Goal: Task Accomplishment & Management: Use online tool/utility

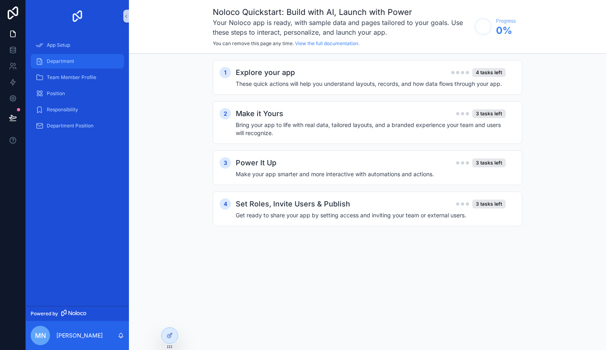
click at [91, 56] on div "Department" at bounding box center [77, 61] width 84 height 13
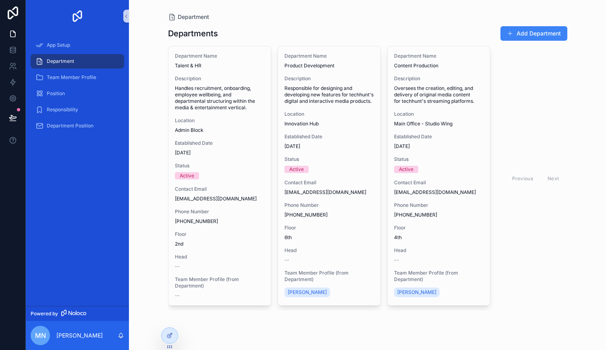
drag, startPoint x: 116, startPoint y: 60, endPoint x: 100, endPoint y: 61, distance: 15.3
click at [100, 61] on div "Department" at bounding box center [77, 61] width 84 height 13
click at [14, 48] on icon at bounding box center [13, 50] width 8 height 8
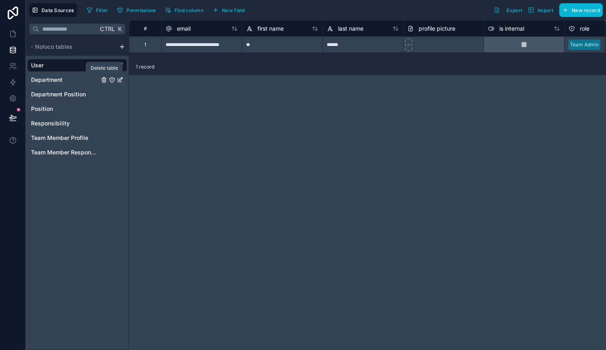
click at [103, 79] on icon "Department" at bounding box center [104, 80] width 6 height 6
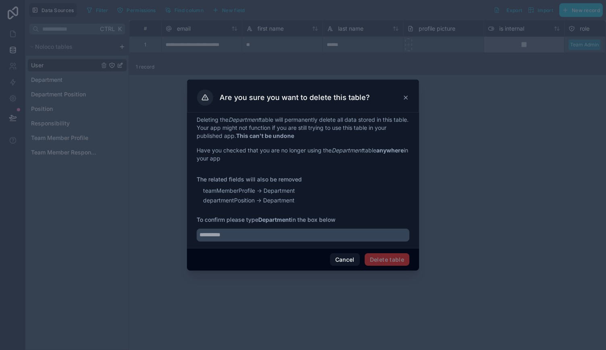
click at [383, 258] on span "Delete table" at bounding box center [387, 259] width 45 height 13
click at [293, 243] on div "Deleting the Department table will permanently delete all data stored in this t…" at bounding box center [303, 179] width 232 height 135
click at [290, 239] on input "text" at bounding box center [303, 235] width 213 height 13
type input "**********"
click at [376, 258] on button "Delete table" at bounding box center [387, 259] width 45 height 13
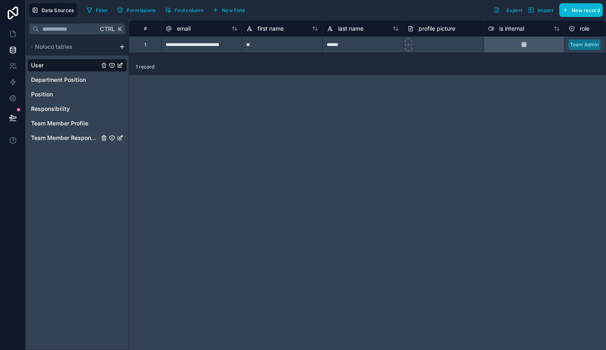
click at [59, 141] on span "Team Member Responsibility" at bounding box center [65, 138] width 68 height 8
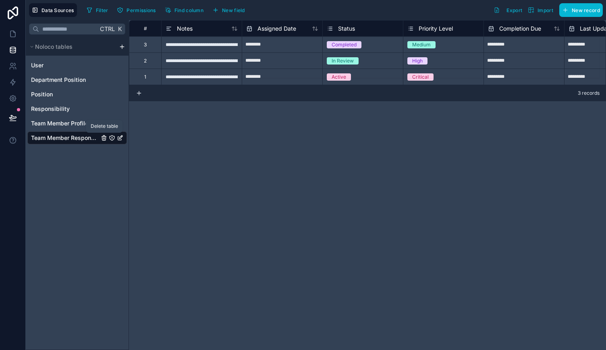
click at [101, 137] on icon "Team Member Responsibility" at bounding box center [104, 138] width 6 height 6
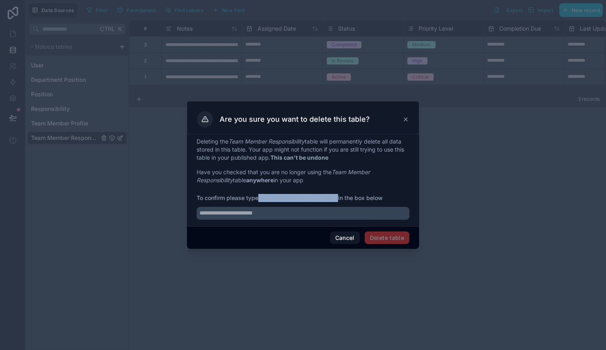
drag, startPoint x: 261, startPoint y: 196, endPoint x: 340, endPoint y: 198, distance: 79.0
click at [340, 198] on span "To confirm please type Team Member Responsibility in the box below" at bounding box center [303, 198] width 213 height 8
copy strong "Team Member Responsibility"
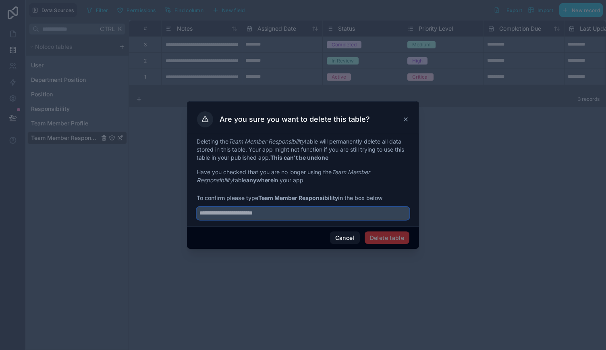
click at [329, 212] on input "text" at bounding box center [303, 213] width 213 height 13
paste input "**********"
type input "**********"
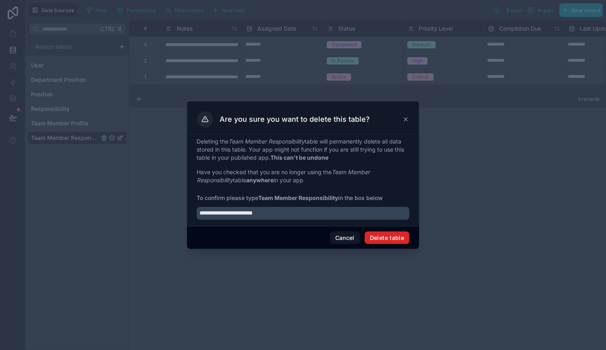
click at [383, 235] on button "Delete table" at bounding box center [387, 237] width 45 height 13
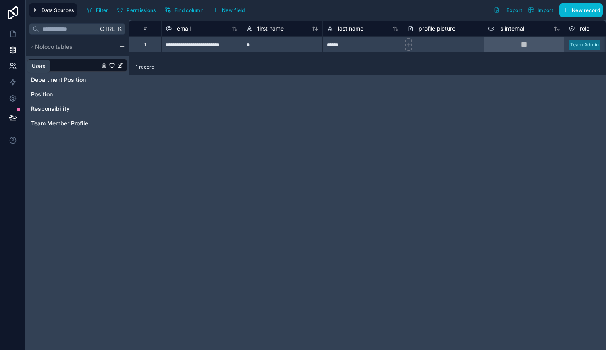
click at [15, 65] on icon at bounding box center [14, 64] width 1 height 2
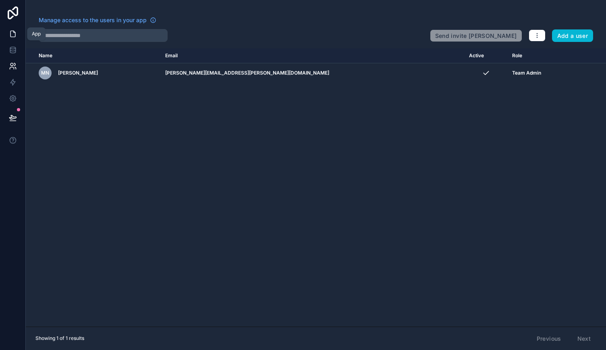
click at [15, 36] on icon at bounding box center [13, 34] width 8 height 8
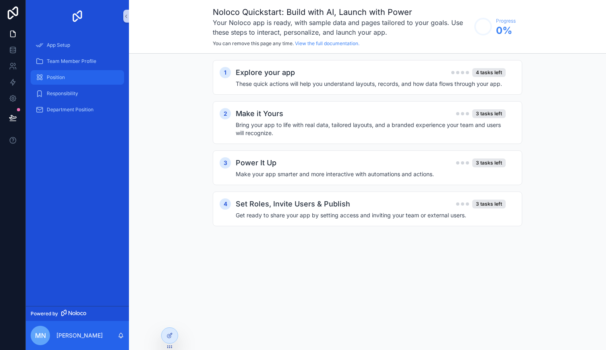
click at [75, 74] on div "Position" at bounding box center [77, 77] width 84 height 13
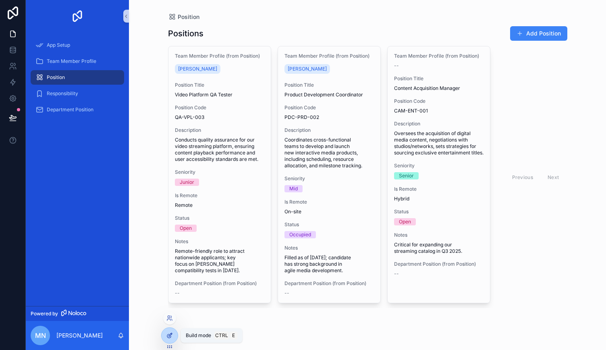
click at [171, 333] on icon at bounding box center [169, 335] width 6 height 6
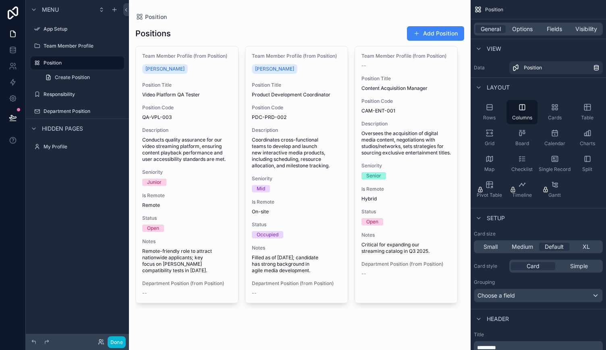
drag, startPoint x: 197, startPoint y: 115, endPoint x: 335, endPoint y: 149, distance: 142.3
click at [335, 149] on div "scrollable content" at bounding box center [300, 167] width 342 height 334
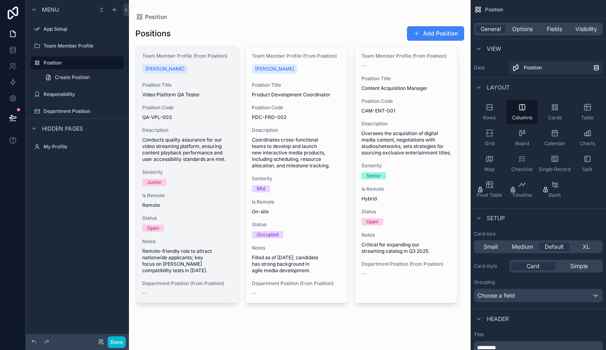
click at [195, 151] on span "Conducts quality assurance for our video streaming platform, ensuring content p…" at bounding box center [186, 150] width 89 height 26
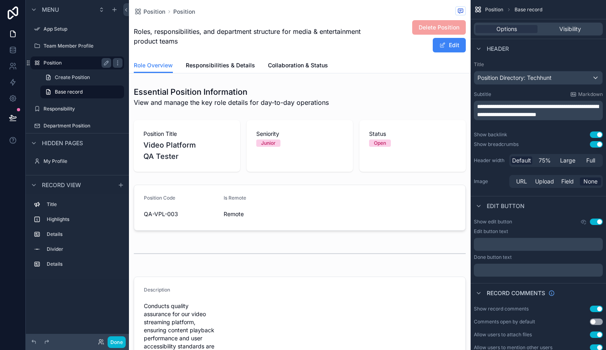
click at [77, 65] on label "Position" at bounding box center [76, 63] width 64 height 6
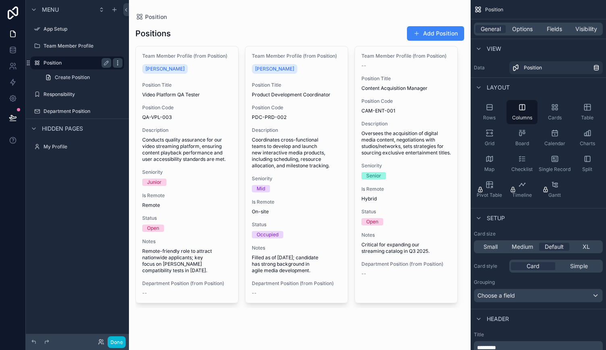
click at [117, 62] on icon "scrollable content" at bounding box center [117, 62] width 0 height 0
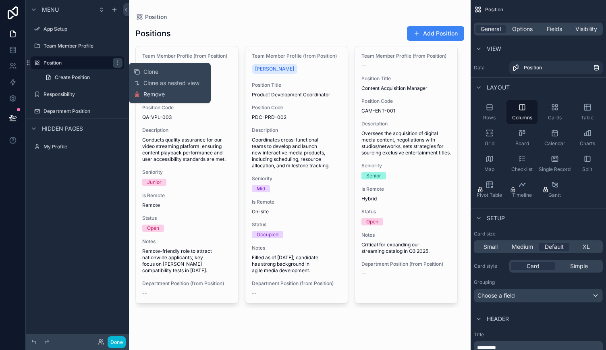
click at [156, 93] on span "Remove" at bounding box center [153, 94] width 21 height 8
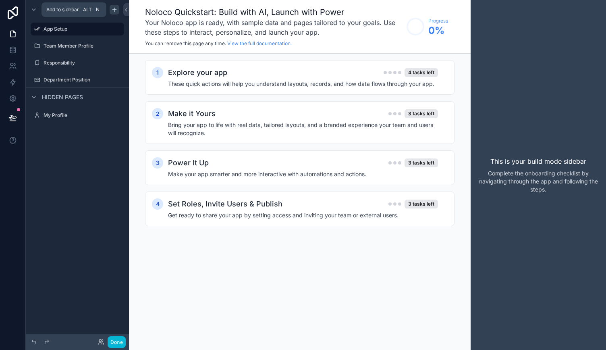
click at [112, 12] on icon "scrollable content" at bounding box center [114, 9] width 6 height 6
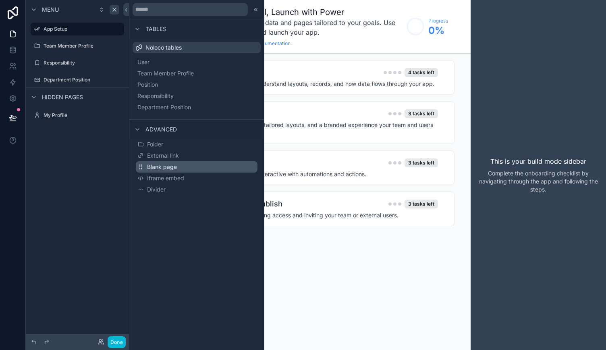
click at [200, 168] on button "Blank page" at bounding box center [197, 166] width 122 height 11
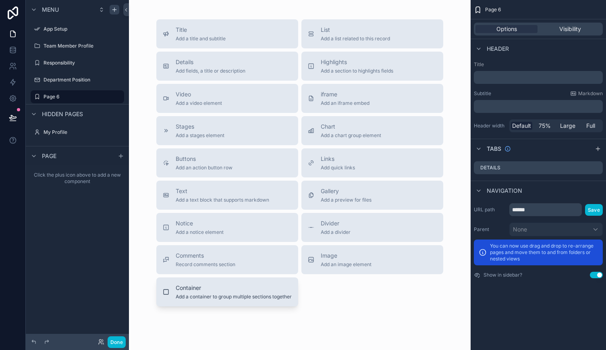
click at [223, 292] on div "Container Add a container to group multiple sections together" at bounding box center [234, 292] width 116 height 16
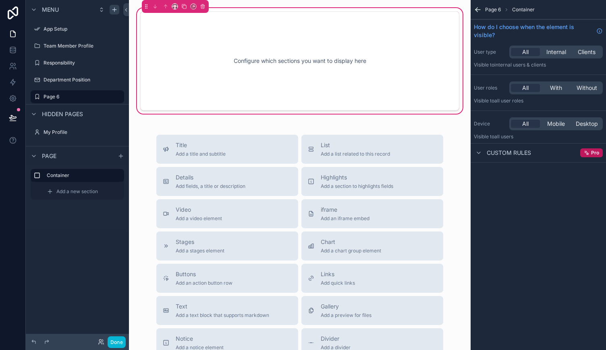
click at [301, 76] on div "Configure which sections you want to display here" at bounding box center [300, 61] width 293 height 73
click at [329, 56] on div "Configure which sections you want to display here" at bounding box center [300, 61] width 293 height 73
drag, startPoint x: 236, startPoint y: 144, endPoint x: 246, endPoint y: 65, distance: 79.2
click at [246, 65] on div "Configure which sections you want to display here Title Add a title and subtitl…" at bounding box center [300, 243] width 342 height 486
click at [210, 152] on span "Add a title and subtitle" at bounding box center [201, 154] width 50 height 6
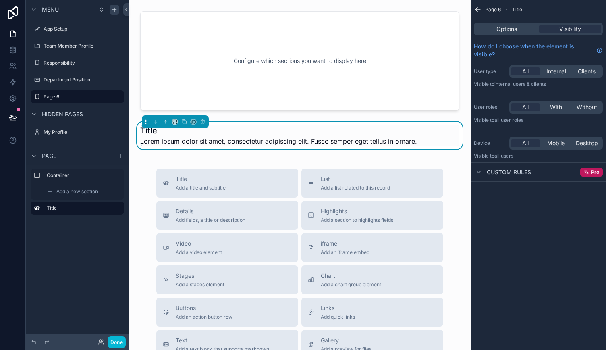
click at [187, 142] on span "Lorem ipsum dolor sit amet, consectetur adipiscing elit. Fusce semper eget tell…" at bounding box center [278, 141] width 277 height 10
click at [186, 143] on span "Lorem ipsum dolor sit amet, consectetur adipiscing elit. Fusce semper eget tell…" at bounding box center [278, 141] width 277 height 10
click at [203, 166] on div "Configure which sections you want to display here Title Lorem ipsum dolor sit a…" at bounding box center [300, 260] width 342 height 520
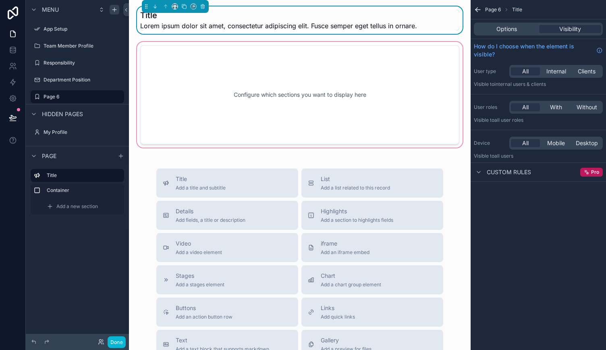
click at [156, 59] on div "scrollable content" at bounding box center [299, 94] width 329 height 109
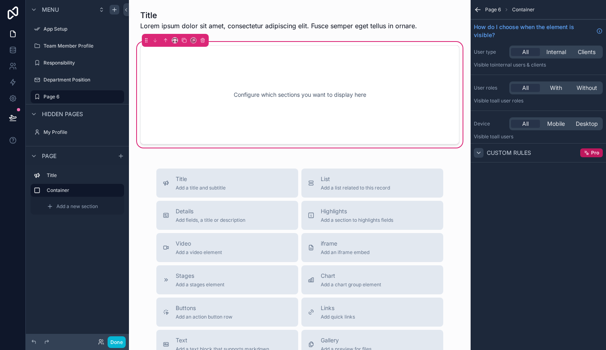
click at [480, 154] on icon "scrollable content" at bounding box center [479, 153] width 6 height 6
click at [106, 190] on label "Container" at bounding box center [82, 190] width 71 height 6
drag, startPoint x: 94, startPoint y: 187, endPoint x: 204, endPoint y: 40, distance: 184.2
click at [204, 40] on icon "scrollable content" at bounding box center [203, 40] width 6 height 6
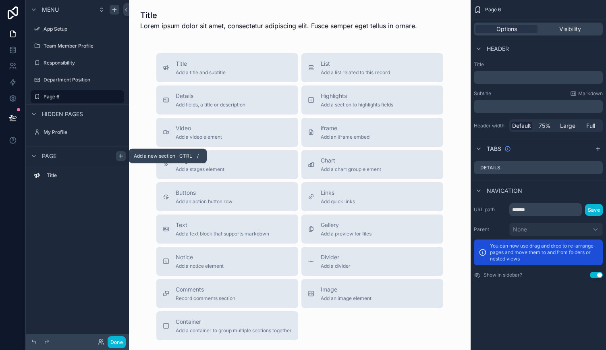
click at [119, 158] on icon "scrollable content" at bounding box center [121, 156] width 6 height 6
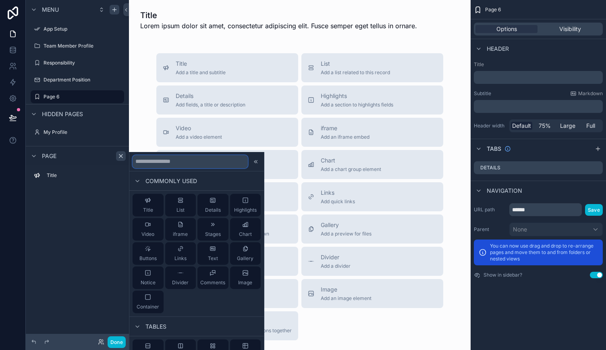
click at [177, 159] on input "text" at bounding box center [190, 161] width 115 height 13
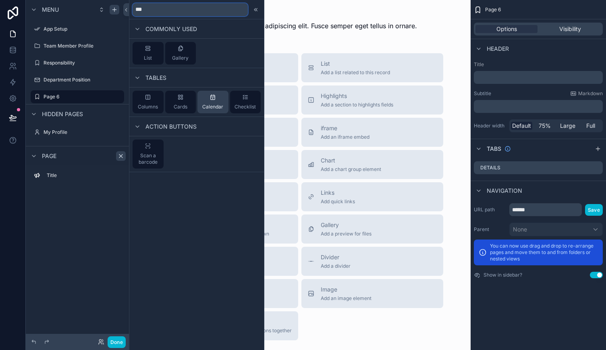
type input "***"
click at [211, 105] on span "Calendar" at bounding box center [212, 107] width 21 height 6
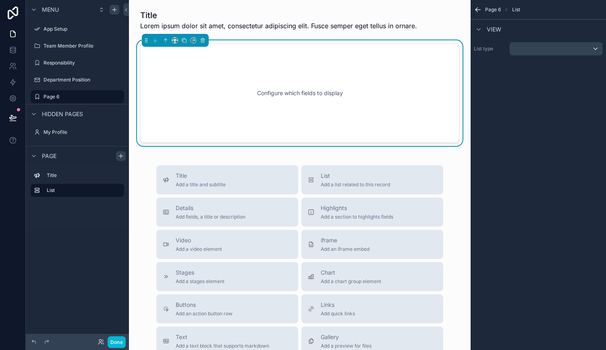
click at [232, 105] on div "Configure which fields to display" at bounding box center [300, 93] width 293 height 73
click at [557, 47] on div "scrollable content" at bounding box center [556, 48] width 93 height 13
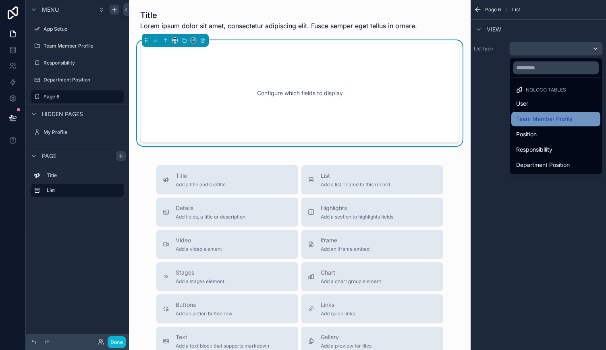
click at [568, 120] on span "Team Member Profile" at bounding box center [544, 119] width 56 height 10
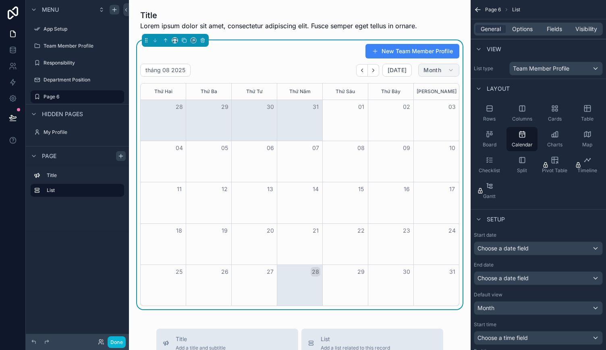
click at [441, 70] on button "Month" at bounding box center [438, 70] width 41 height 13
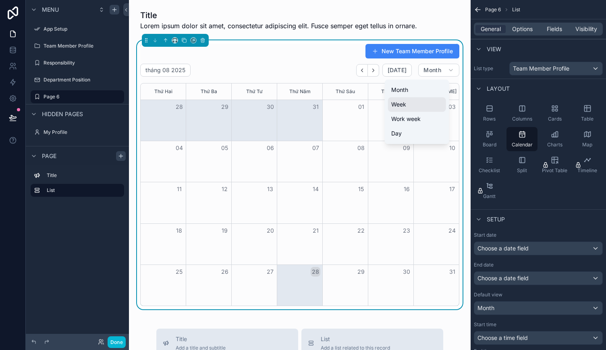
click at [428, 101] on button "Week" at bounding box center [417, 104] width 58 height 15
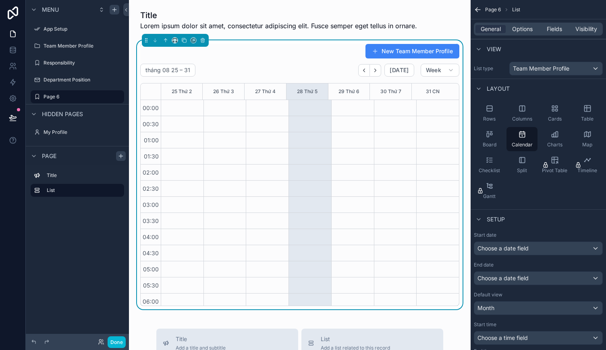
drag, startPoint x: 305, startPoint y: 141, endPoint x: 307, endPoint y: 171, distance: 29.9
click at [564, 246] on div "Choose a date field" at bounding box center [538, 248] width 128 height 13
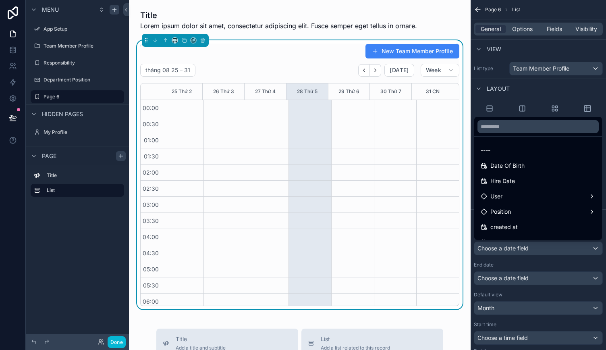
click at [564, 246] on div "scrollable content" at bounding box center [303, 175] width 606 height 350
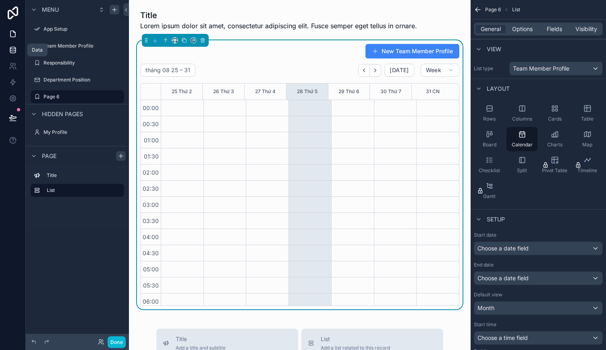
click at [11, 54] on icon at bounding box center [13, 50] width 8 height 8
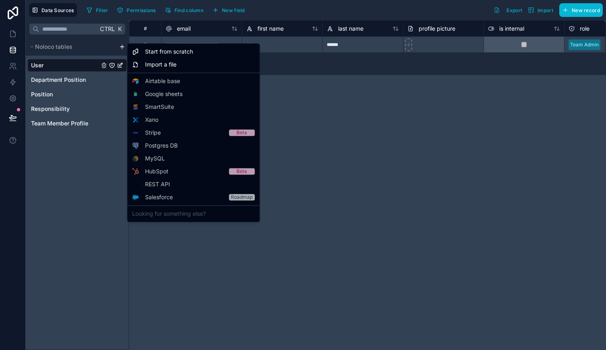
click at [122, 45] on html "**********" at bounding box center [303, 175] width 606 height 350
click at [172, 51] on span "Start from scratch" at bounding box center [169, 52] width 48 height 8
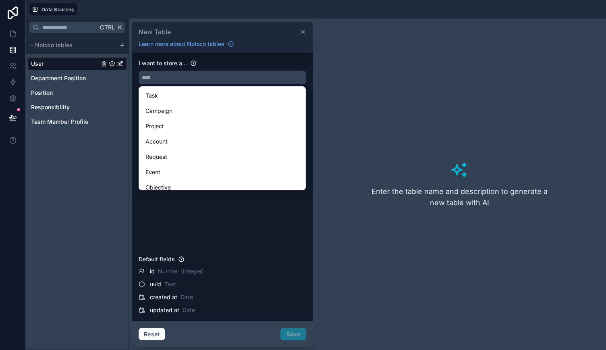
click at [180, 75] on input "text" at bounding box center [222, 77] width 167 height 13
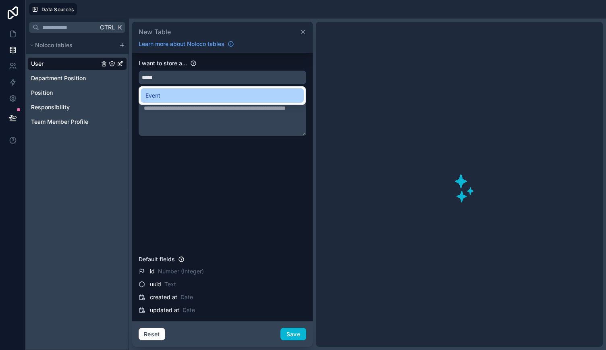
type input "*****"
click at [198, 100] on div "Event" at bounding box center [222, 95] width 163 height 15
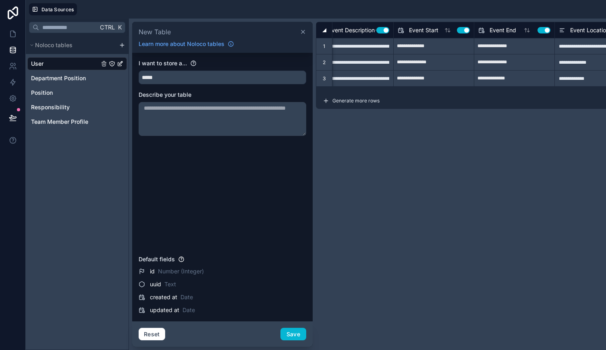
scroll to position [0, 190]
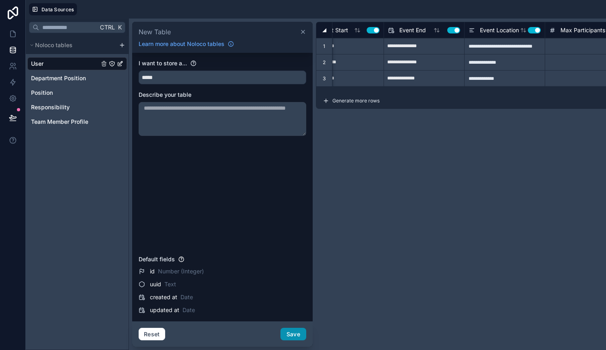
click at [296, 328] on button "Save" at bounding box center [294, 334] width 26 height 13
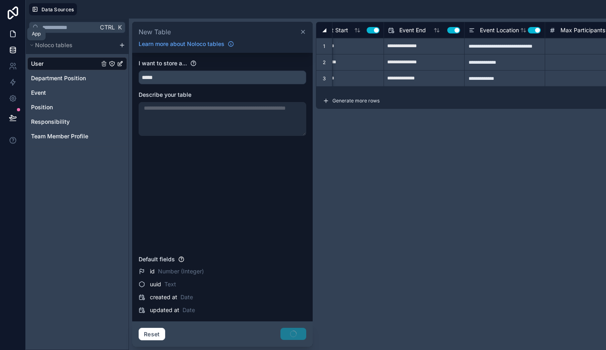
click at [13, 36] on icon at bounding box center [13, 34] width 8 height 8
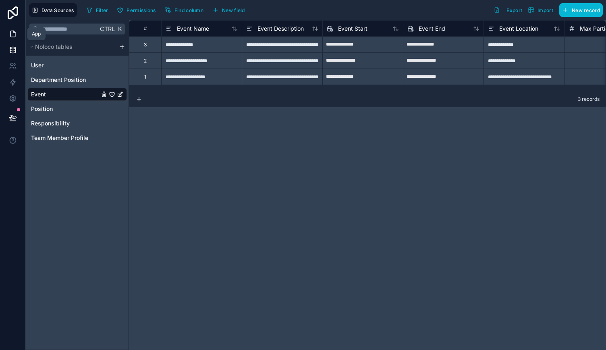
click at [16, 37] on icon at bounding box center [13, 34] width 8 height 8
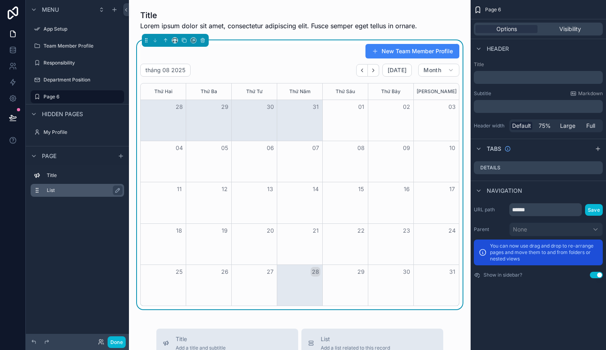
click at [59, 186] on div "List" at bounding box center [84, 190] width 74 height 10
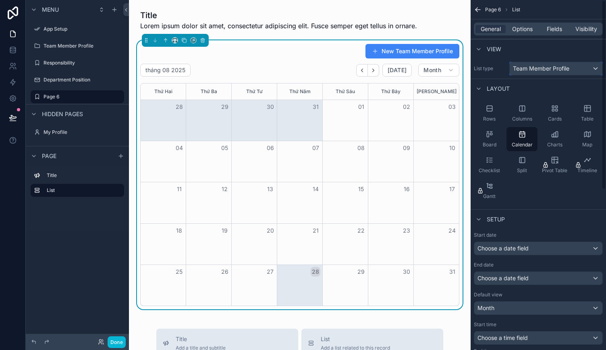
click at [534, 62] on button "Team Member Profile" at bounding box center [556, 69] width 94 height 14
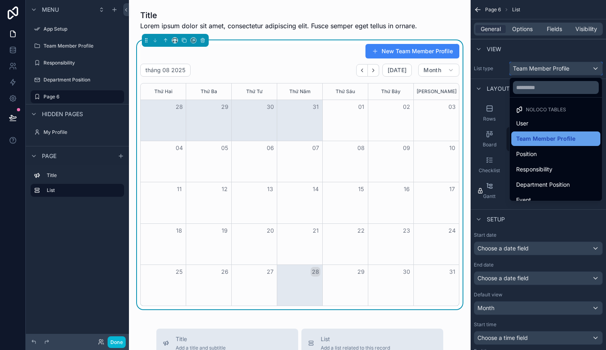
scroll to position [8, 0]
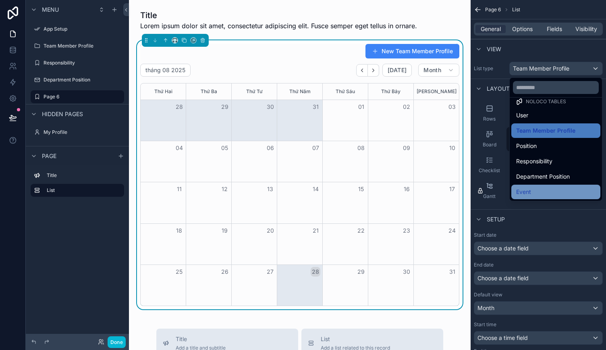
click at [553, 190] on div "Event" at bounding box center [555, 192] width 79 height 10
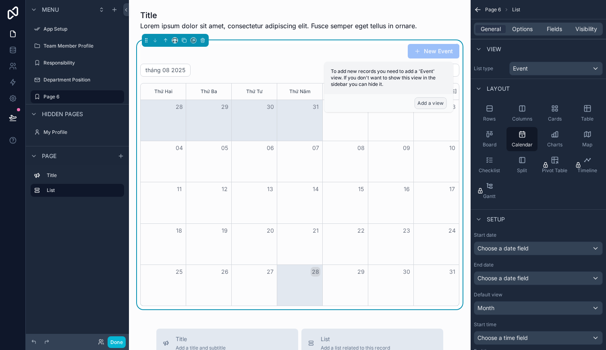
click at [432, 102] on button "Add a view" at bounding box center [431, 103] width 32 height 12
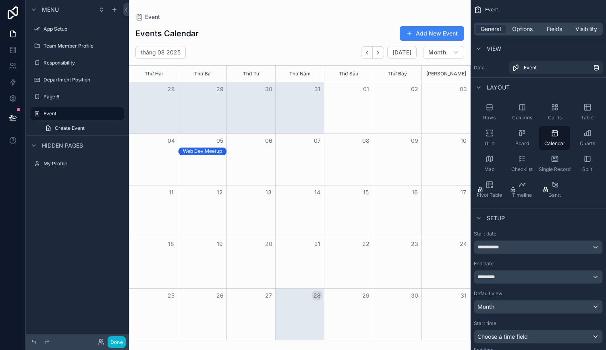
click at [437, 54] on div "scrollable content" at bounding box center [300, 175] width 342 height 350
click at [455, 54] on icon "scrollable content" at bounding box center [456, 52] width 6 height 6
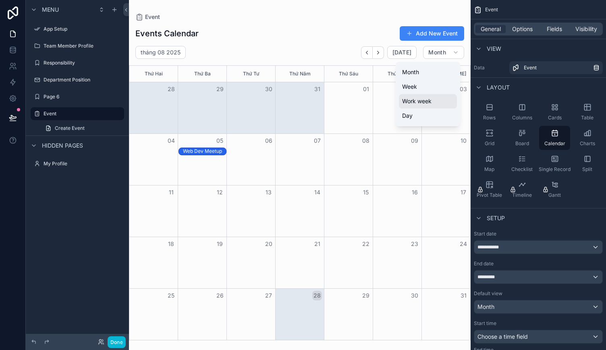
click at [433, 101] on button "Work week" at bounding box center [428, 101] width 58 height 15
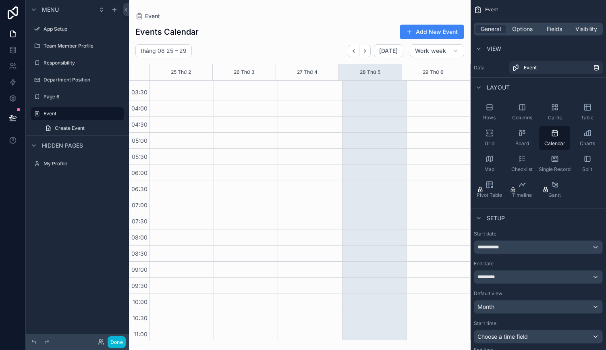
scroll to position [110, 0]
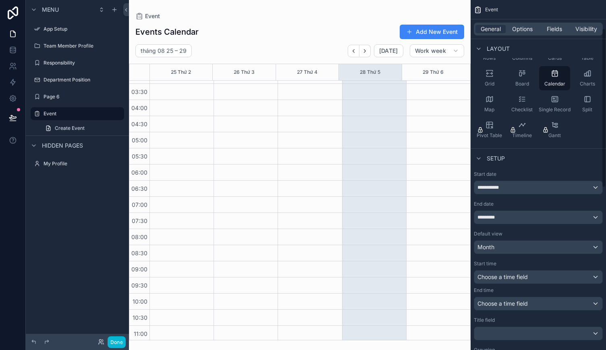
scroll to position [62, 0]
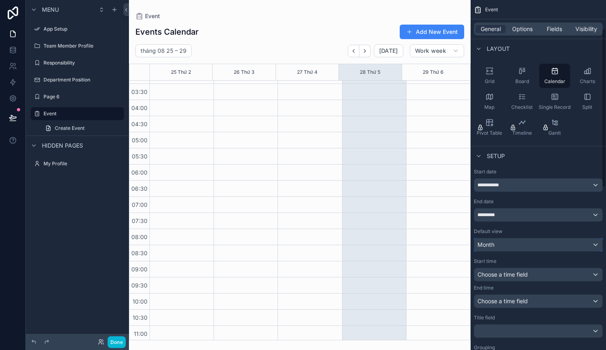
click at [554, 242] on div "Month" at bounding box center [538, 244] width 128 height 13
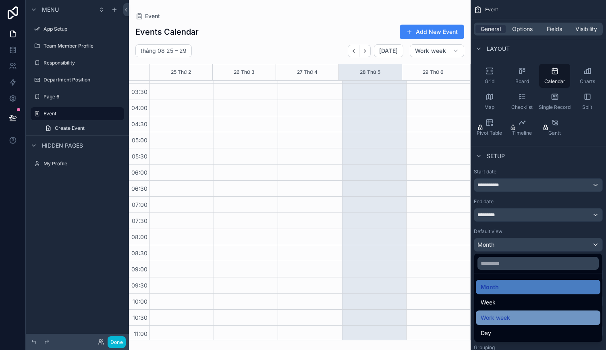
click at [528, 318] on div "Work week" at bounding box center [538, 318] width 115 height 10
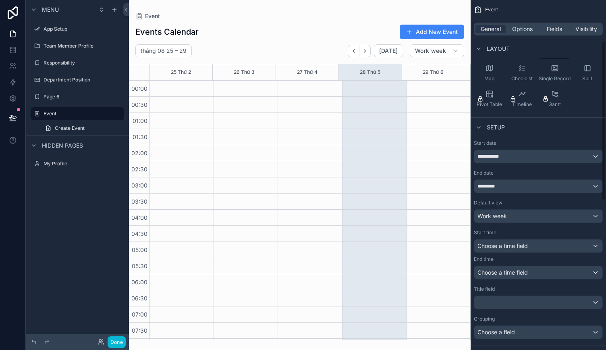
scroll to position [91, 0]
click at [541, 246] on div "Choose a time field" at bounding box center [538, 245] width 128 height 13
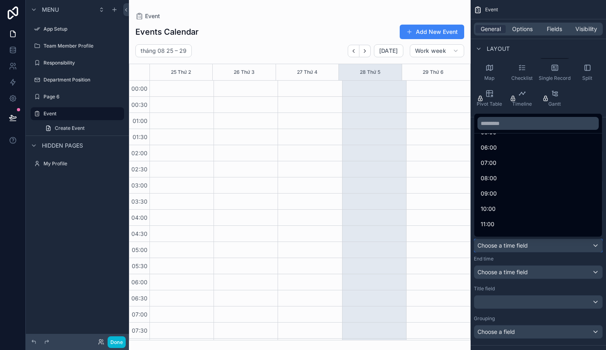
scroll to position [98, 0]
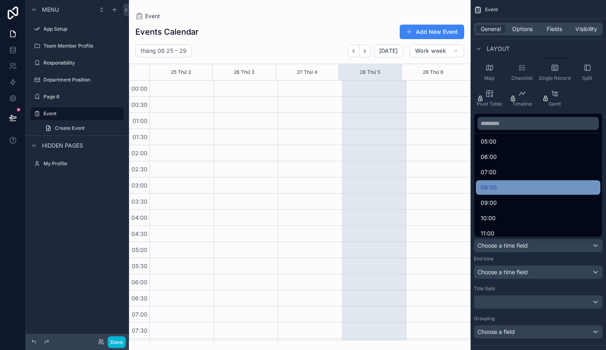
click at [517, 189] on div "08:00" at bounding box center [538, 188] width 115 height 10
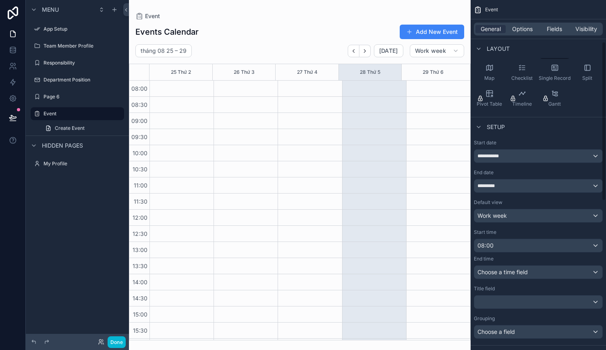
scroll to position [256, 0]
click at [516, 270] on span "Choose a time field" at bounding box center [503, 271] width 50 height 7
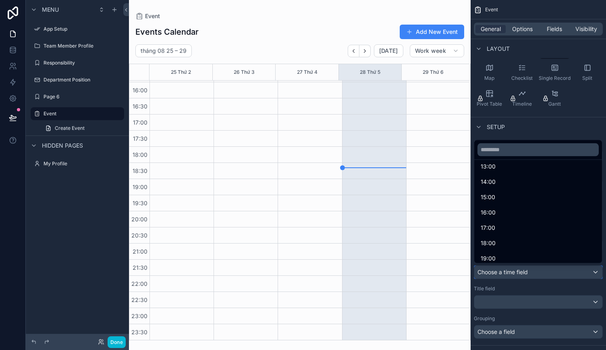
scroll to position [252, 0]
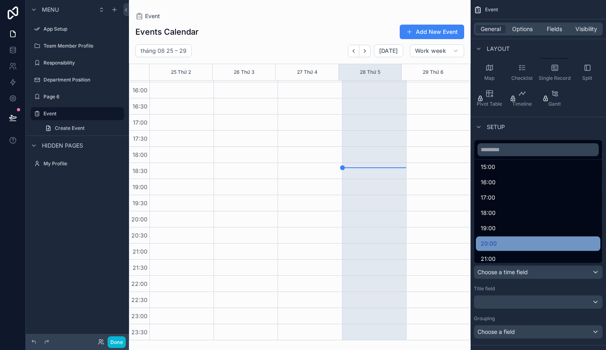
click at [518, 239] on div "20:00" at bounding box center [538, 244] width 115 height 10
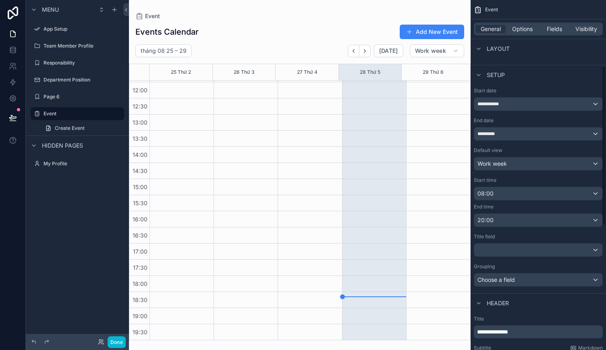
scroll to position [146, 0]
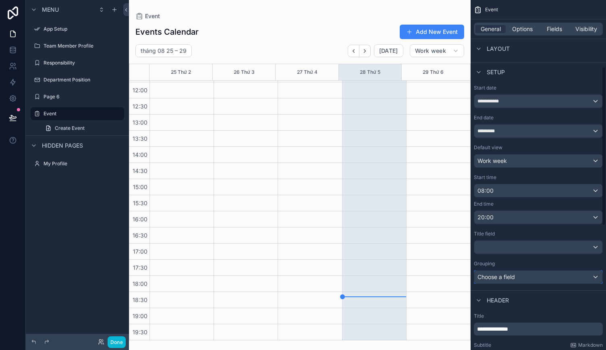
click at [547, 272] on div "Choose a field" at bounding box center [538, 276] width 128 height 13
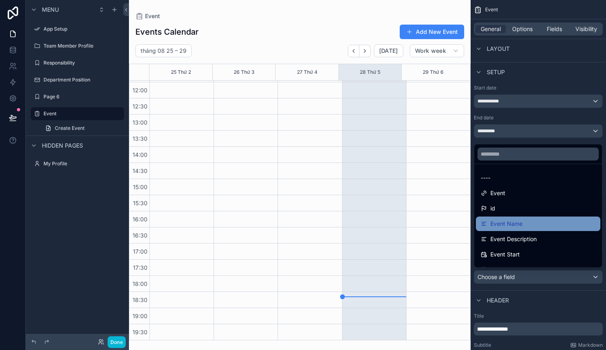
click at [530, 223] on div "Event Name" at bounding box center [538, 224] width 115 height 10
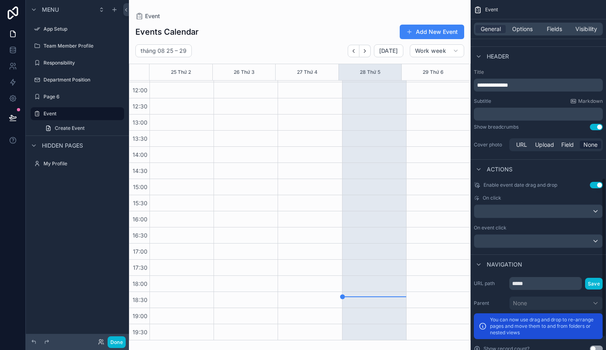
scroll to position [390, 0]
click at [553, 210] on div "scrollable content" at bounding box center [538, 210] width 128 height 13
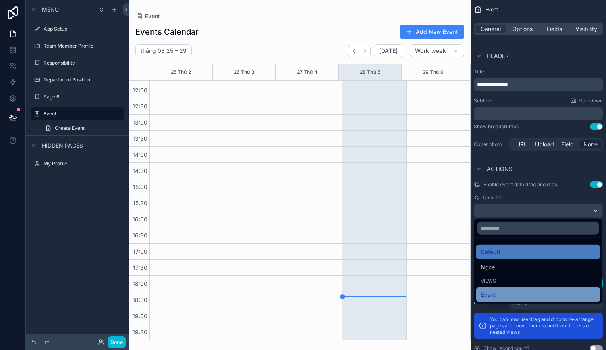
click at [526, 291] on div "Event" at bounding box center [538, 295] width 115 height 10
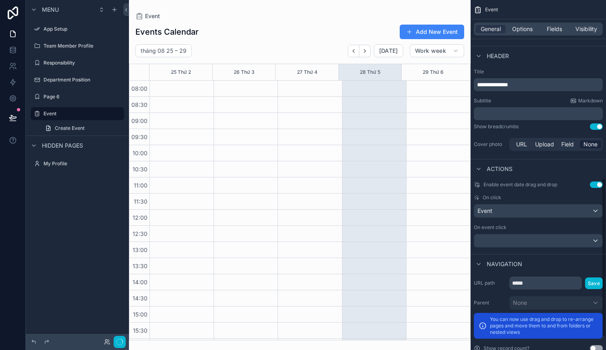
scroll to position [127, 0]
click at [533, 239] on div "scrollable content" at bounding box center [538, 240] width 128 height 13
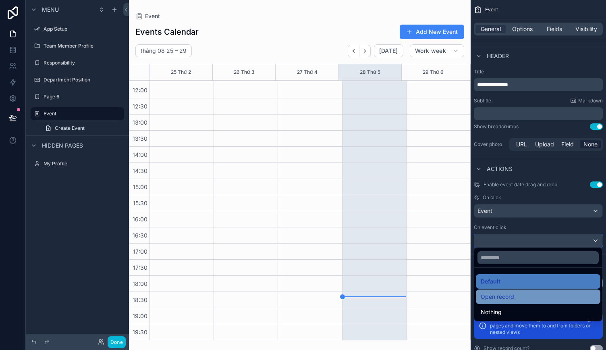
scroll to position [418, 0]
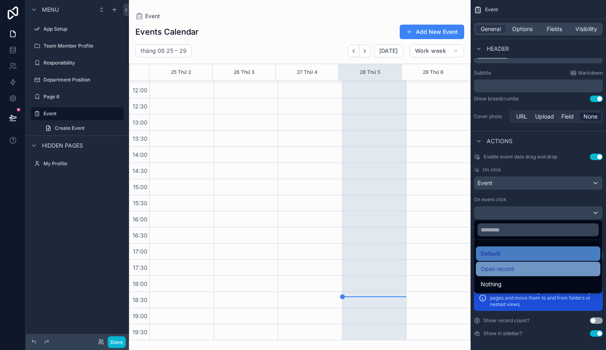
click at [522, 266] on div "Open record" at bounding box center [538, 269] width 115 height 10
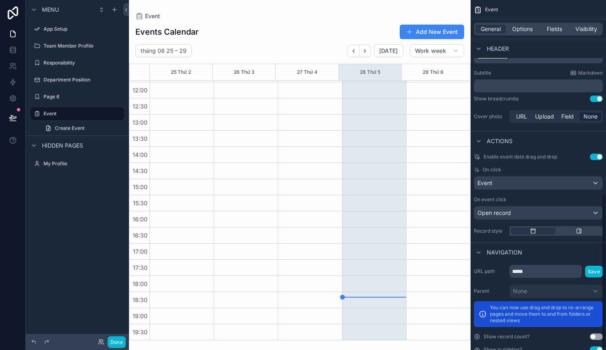
scroll to position [434, 0]
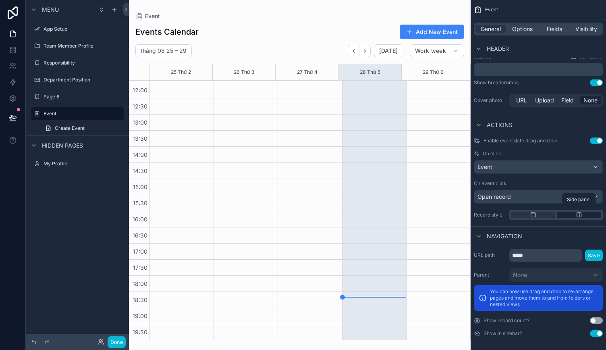
click at [584, 212] on div "scrollable content" at bounding box center [579, 215] width 44 height 6
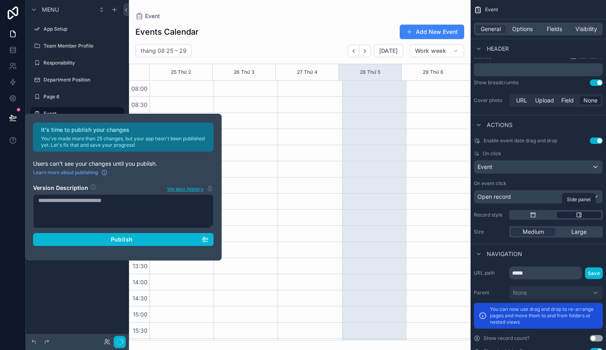
scroll to position [127, 0]
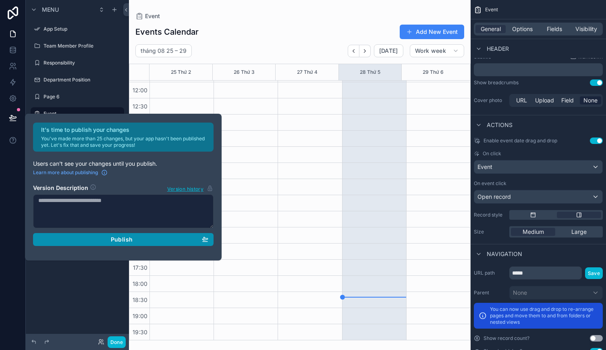
click at [181, 243] on button "Publish" at bounding box center [123, 239] width 181 height 13
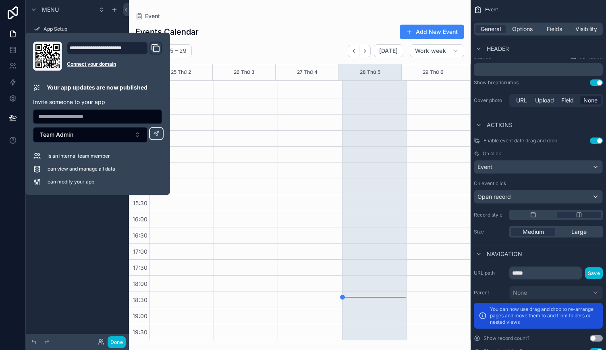
click at [156, 46] on icon "Domain and Custom Link" at bounding box center [157, 49] width 6 height 6
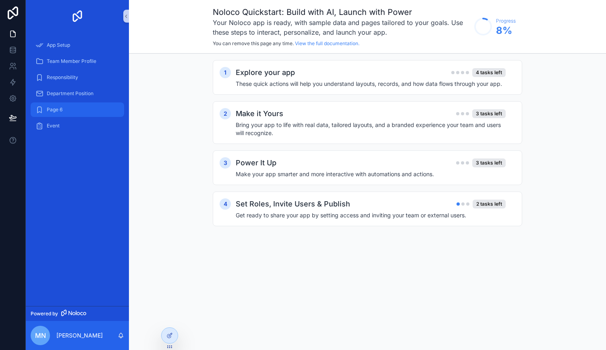
click at [80, 108] on div "Page 6" at bounding box center [77, 109] width 84 height 13
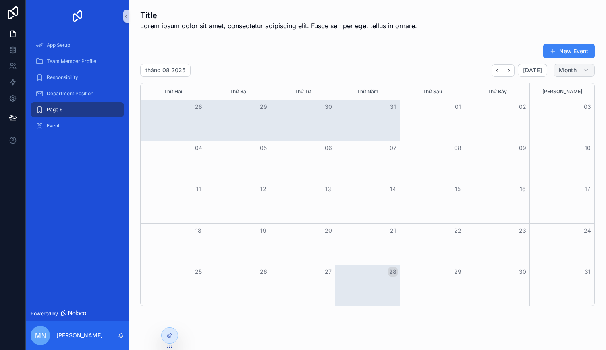
click at [574, 71] on button "Month" at bounding box center [574, 70] width 41 height 13
click at [62, 125] on div "Event" at bounding box center [77, 125] width 84 height 13
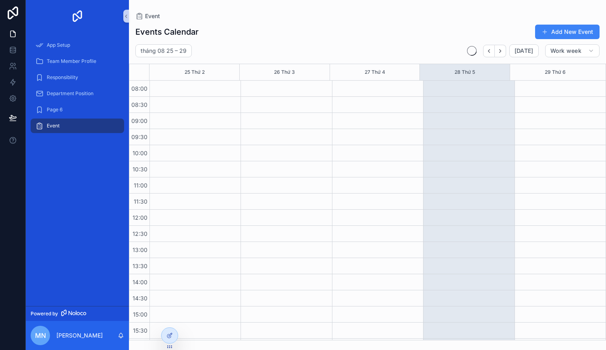
scroll to position [127, 0]
drag, startPoint x: 539, startPoint y: 239, endPoint x: 542, endPoint y: 262, distance: 23.5
click at [542, 262] on div "scrollable content" at bounding box center [560, 146] width 91 height 387
drag, startPoint x: 543, startPoint y: 208, endPoint x: 548, endPoint y: 248, distance: 40.2
click at [548, 248] on div "scrollable content" at bounding box center [560, 146] width 91 height 387
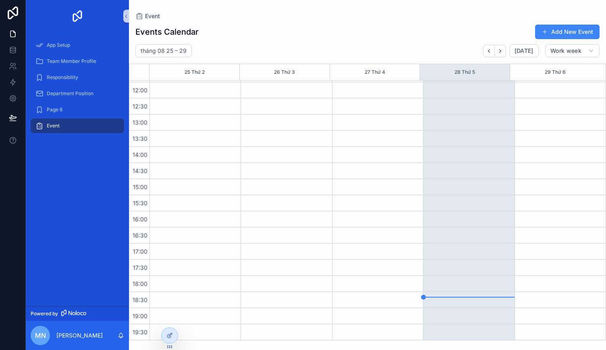
click at [547, 198] on div "scrollable content" at bounding box center [560, 146] width 91 height 387
click at [569, 165] on div "scrollable content" at bounding box center [560, 146] width 91 height 387
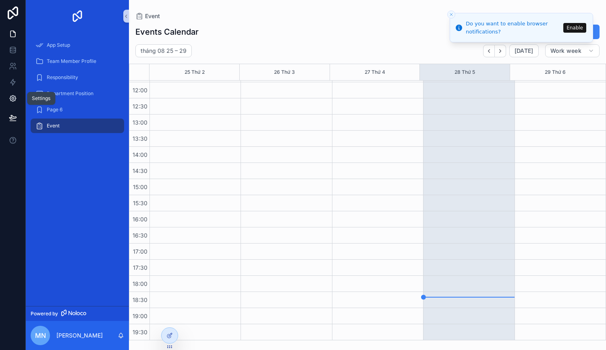
click at [8, 96] on link at bounding box center [12, 98] width 25 height 16
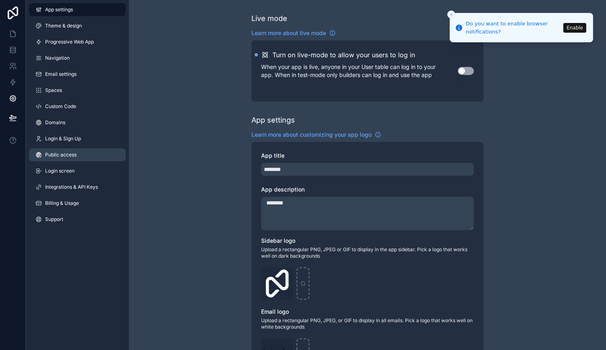
click at [89, 155] on link "Public access" at bounding box center [77, 154] width 97 height 13
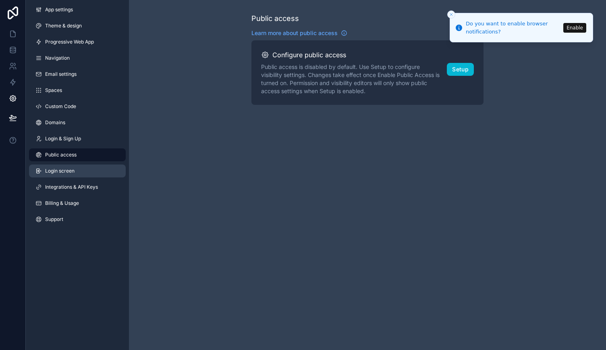
click at [87, 168] on link "Login screen" at bounding box center [77, 170] width 97 height 13
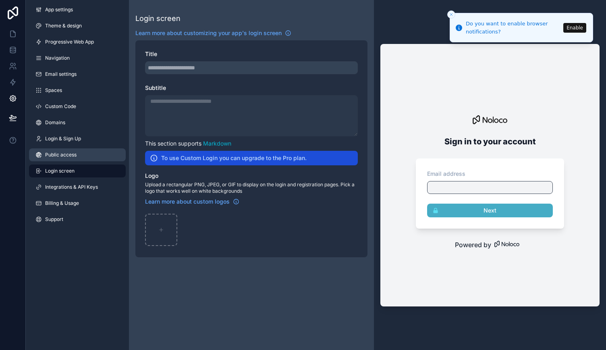
click at [85, 157] on link "Public access" at bounding box center [77, 154] width 97 height 13
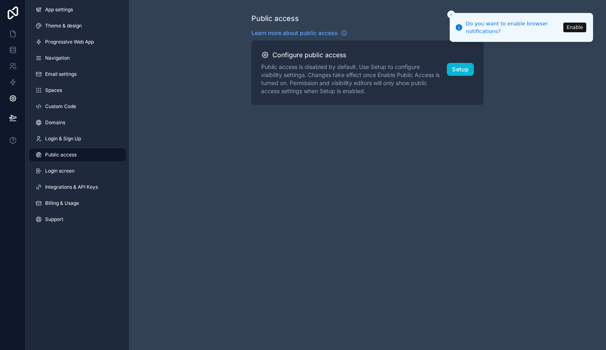
click at [450, 14] on icon "Close toast" at bounding box center [451, 14] width 5 height 5
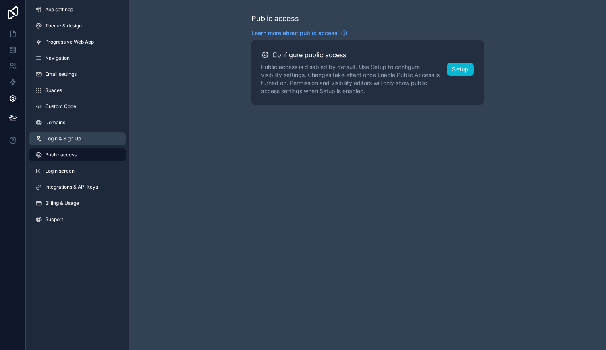
click at [101, 140] on link "Login & Sign Up" at bounding box center [77, 138] width 97 height 13
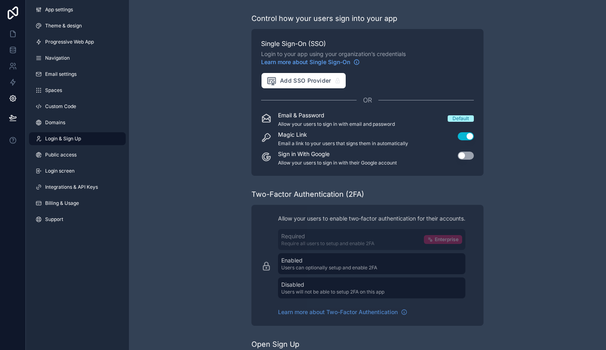
click at [464, 132] on button "Use setting" at bounding box center [466, 136] width 16 height 8
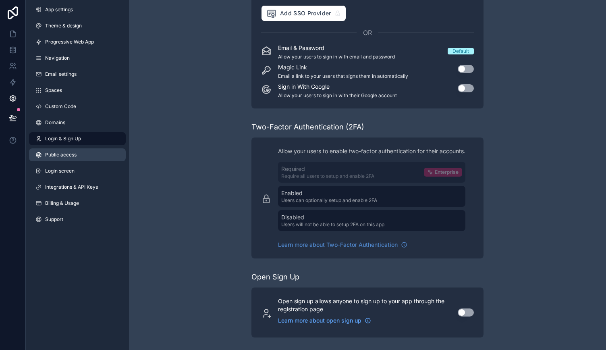
click at [69, 155] on span "Public access" at bounding box center [60, 155] width 31 height 6
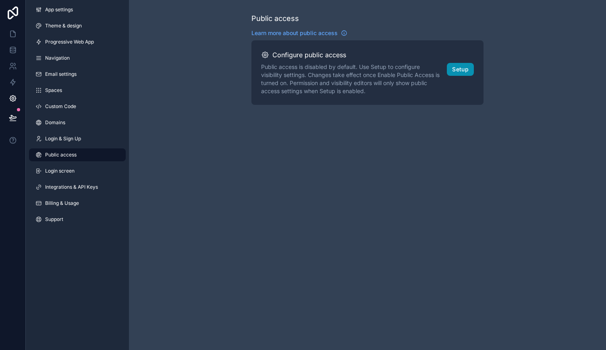
click at [456, 70] on button "Setup" at bounding box center [460, 69] width 27 height 13
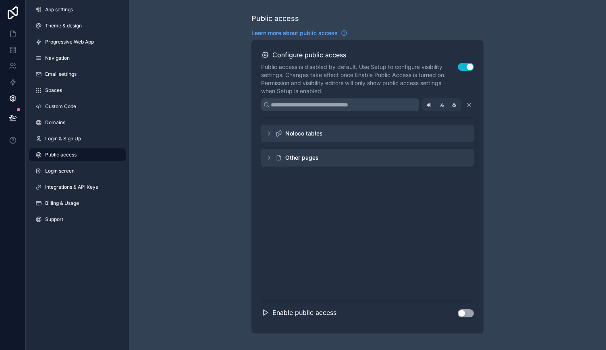
click at [328, 133] on div "Noloco tables" at bounding box center [367, 134] width 213 height 18
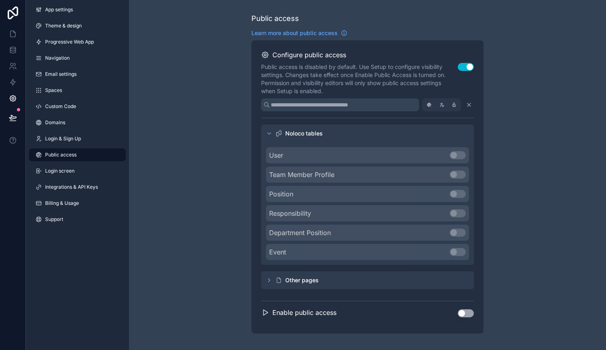
click at [307, 133] on div "Noloco tables" at bounding box center [303, 133] width 37 height 8
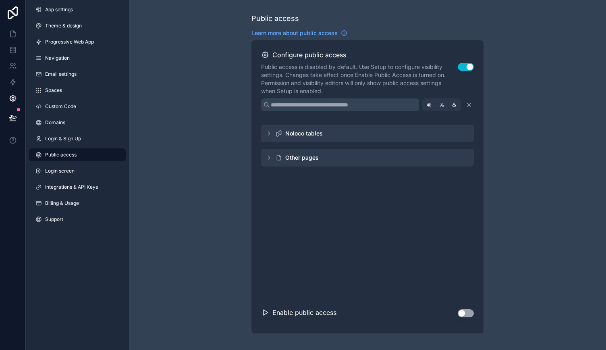
click at [307, 133] on div "Noloco tables" at bounding box center [303, 133] width 37 height 8
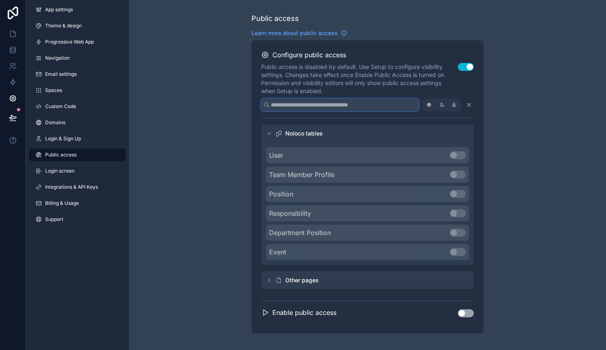
click at [331, 105] on input "scrollable content" at bounding box center [340, 104] width 158 height 13
click at [429, 105] on icon "scrollable content" at bounding box center [429, 105] width 0 height 4
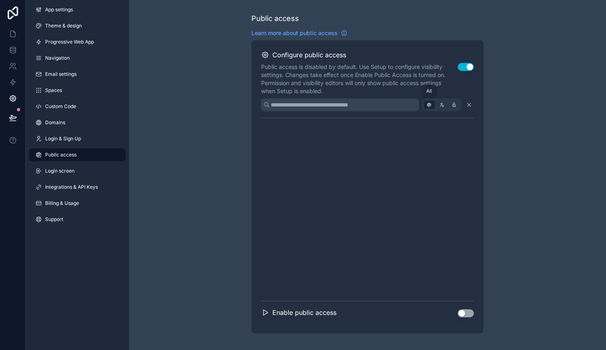
click at [429, 105] on icon "scrollable content" at bounding box center [429, 105] width 0 height 4
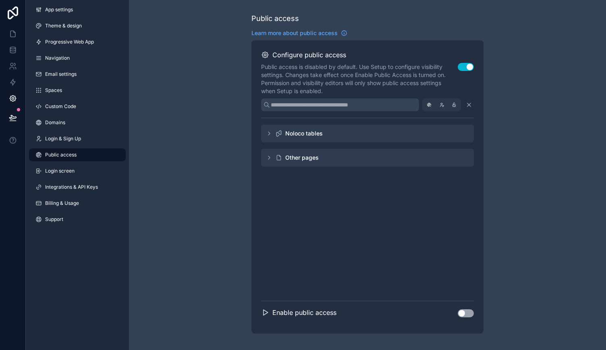
click at [313, 131] on div "Noloco tables" at bounding box center [303, 133] width 37 height 8
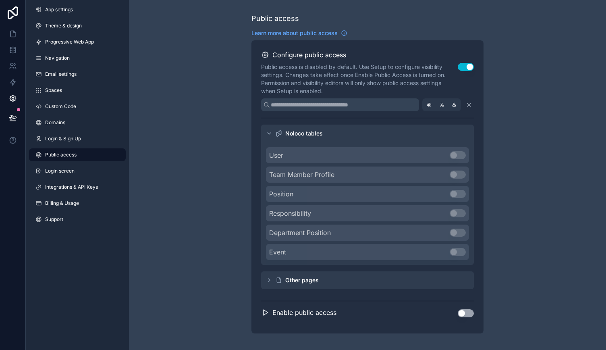
click at [264, 311] on icon "scrollable content" at bounding box center [266, 312] width 4 height 5
click at [467, 312] on button "Use setting" at bounding box center [466, 313] width 16 height 8
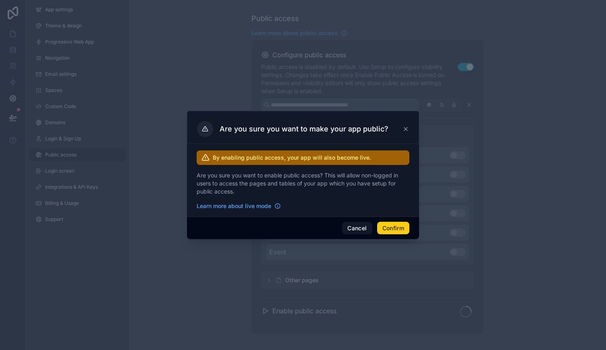
click at [391, 231] on button "Confirm" at bounding box center [393, 228] width 32 height 13
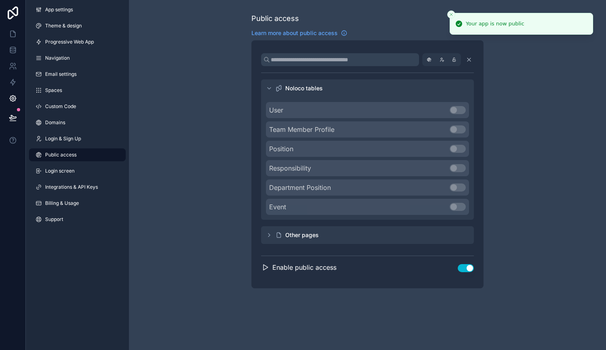
click at [274, 234] on div "Other pages" at bounding box center [367, 235] width 213 height 18
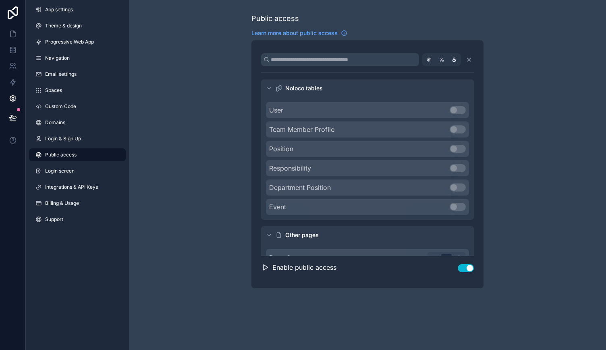
click at [83, 153] on link "Public access" at bounding box center [77, 154] width 97 height 13
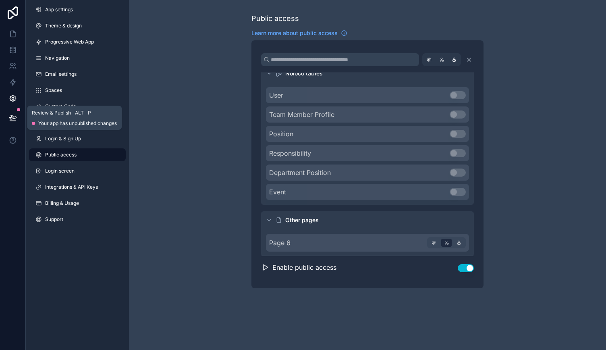
click at [59, 121] on span "Your app has unpublished changes" at bounding box center [77, 123] width 79 height 6
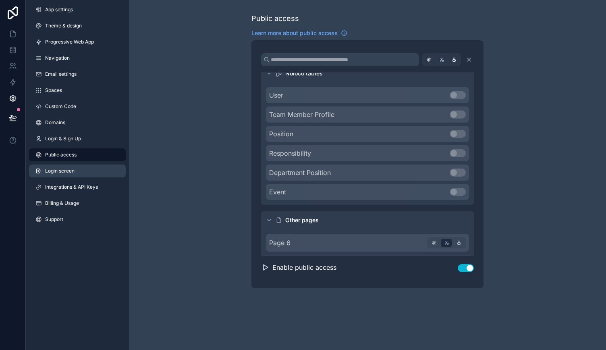
click at [64, 166] on link "Login screen" at bounding box center [77, 170] width 97 height 13
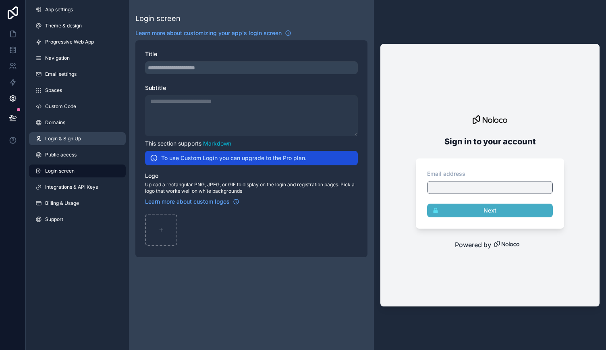
click at [54, 139] on span "Login & Sign Up" at bounding box center [63, 138] width 36 height 6
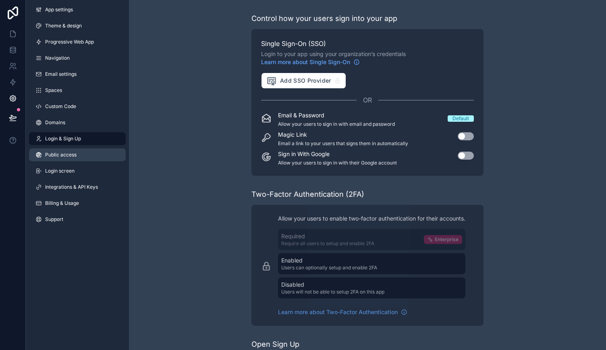
click at [73, 152] on span "Public access" at bounding box center [60, 155] width 31 height 6
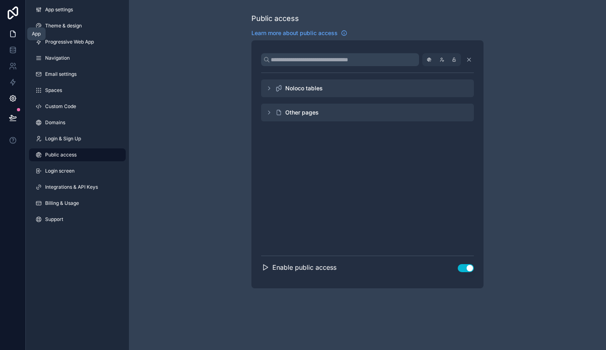
click at [11, 37] on icon at bounding box center [12, 34] width 5 height 6
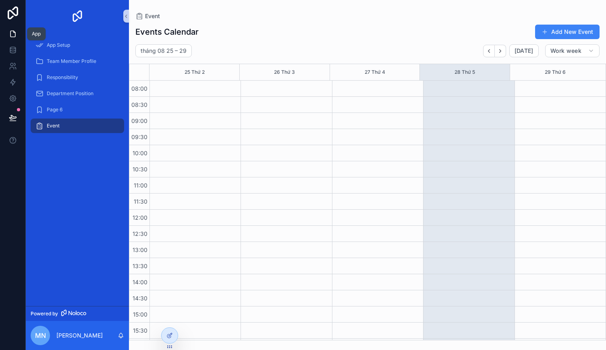
scroll to position [127, 0]
click at [14, 62] on icon at bounding box center [13, 66] width 8 height 8
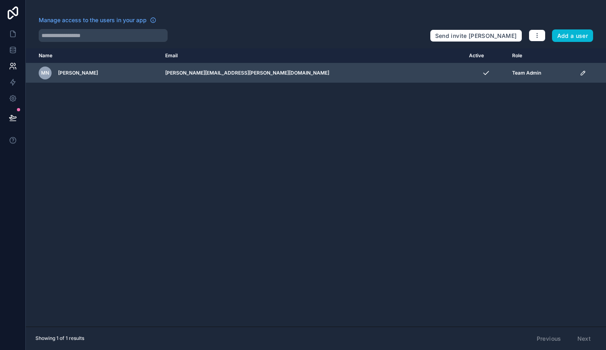
click at [512, 74] on div "Team Admin" at bounding box center [541, 73] width 58 height 6
click at [580, 73] on icon "scrollable content" at bounding box center [583, 73] width 6 height 6
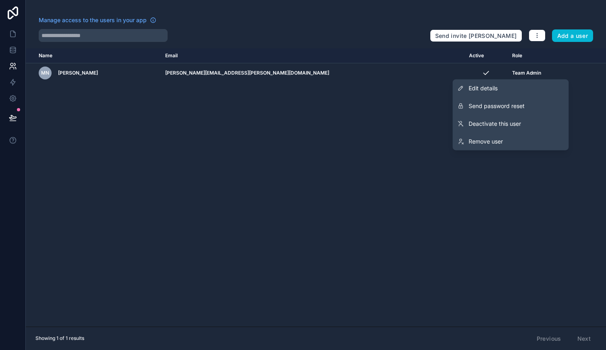
click at [292, 124] on div "Name Email Active Role [DOMAIN_NAME] MN [PERSON_NAME] [PERSON_NAME][EMAIL_ADDRE…" at bounding box center [316, 187] width 580 height 278
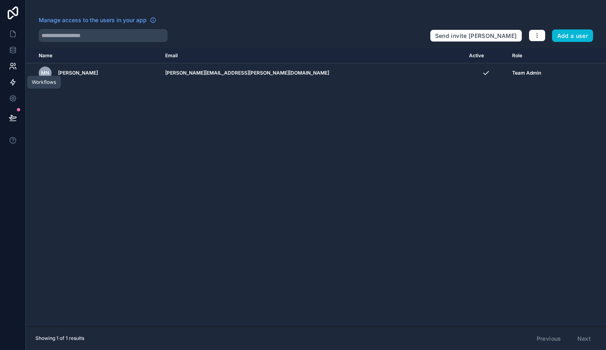
click at [11, 87] on link at bounding box center [12, 82] width 25 height 16
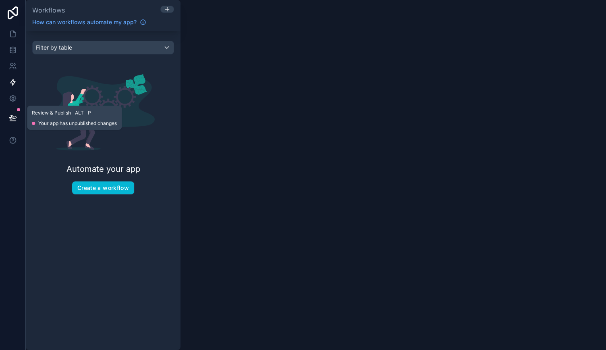
click at [13, 116] on icon at bounding box center [13, 118] width 8 height 8
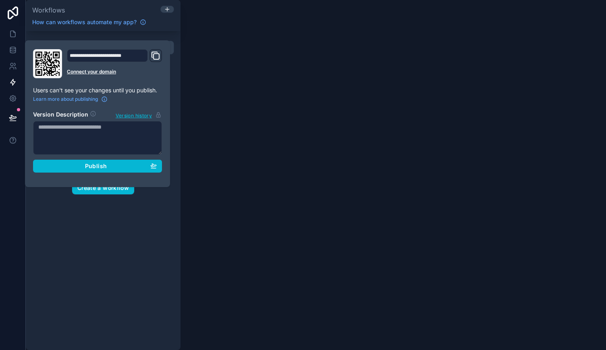
click at [157, 56] on icon "Domain and Custom Link" at bounding box center [156, 56] width 10 height 10
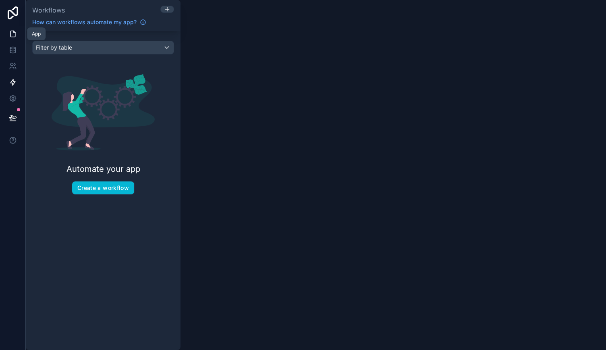
click at [11, 36] on icon at bounding box center [13, 34] width 8 height 8
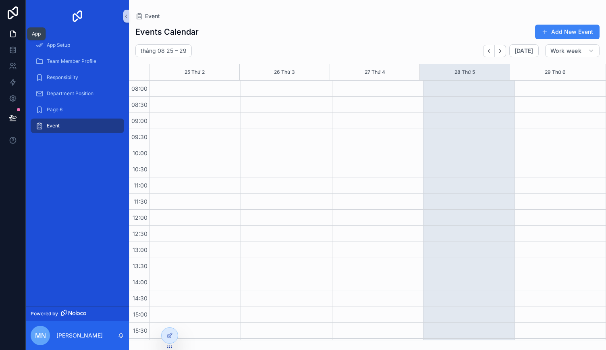
scroll to position [127, 0]
click at [83, 125] on div "Event" at bounding box center [77, 125] width 84 height 13
drag, startPoint x: 83, startPoint y: 125, endPoint x: 76, endPoint y: 125, distance: 7.3
click at [76, 125] on div "Event" at bounding box center [77, 125] width 84 height 13
click at [105, 127] on div "Event" at bounding box center [77, 125] width 84 height 13
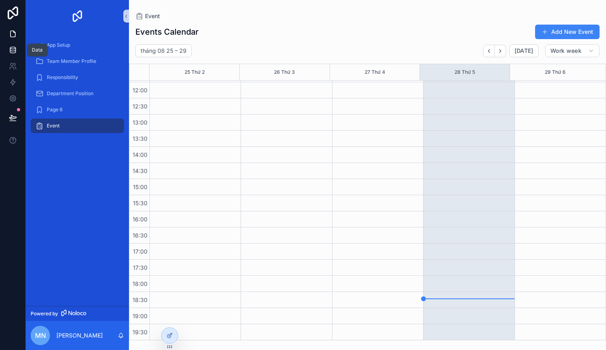
click at [15, 52] on icon at bounding box center [12, 51] width 5 height 3
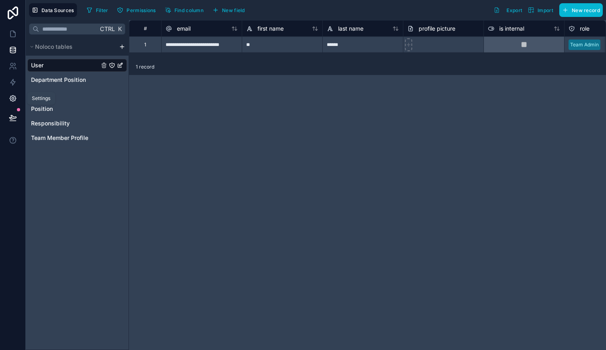
click at [12, 99] on icon at bounding box center [13, 99] width 2 height 2
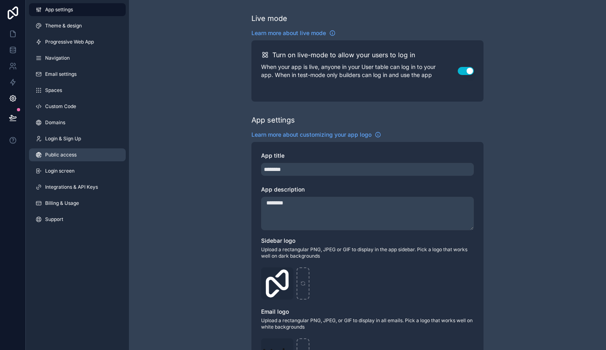
click at [83, 160] on link "Public access" at bounding box center [77, 154] width 97 height 13
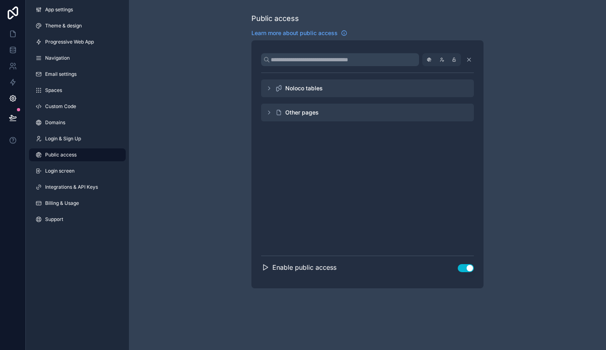
click at [270, 87] on icon "scrollable content" at bounding box center [269, 88] width 6 height 6
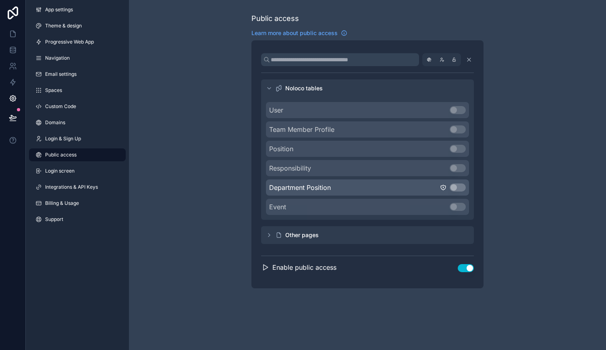
click at [374, 185] on div "Department Position Use setting" at bounding box center [367, 187] width 203 height 16
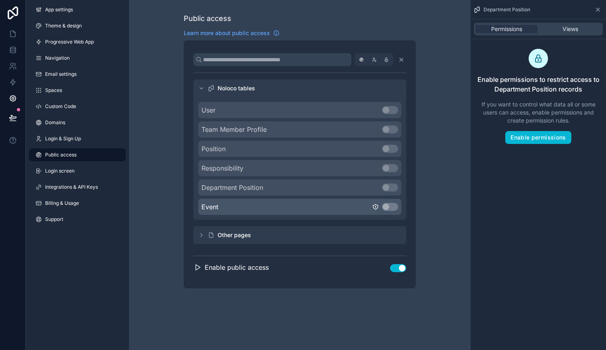
click at [308, 207] on div "Event Use setting" at bounding box center [299, 207] width 203 height 16
click at [526, 135] on button "Enable permissions" at bounding box center [538, 137] width 66 height 13
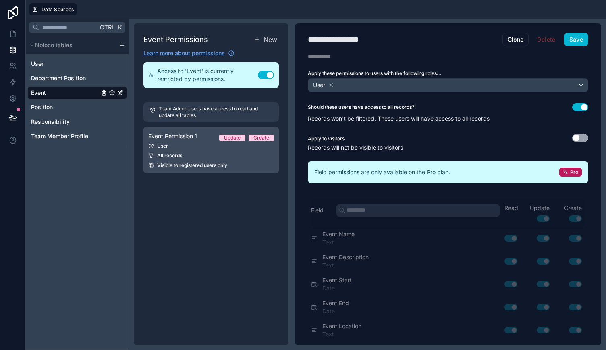
click at [250, 150] on link "Event Permission 1 Update Create User All records Visible to registered users o…" at bounding box center [210, 150] width 135 height 47
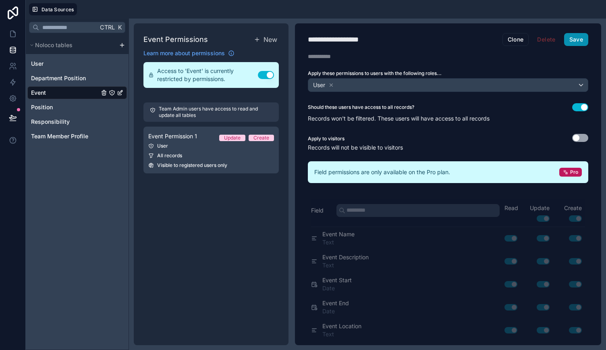
click at [570, 42] on button "Save" at bounding box center [576, 39] width 24 height 13
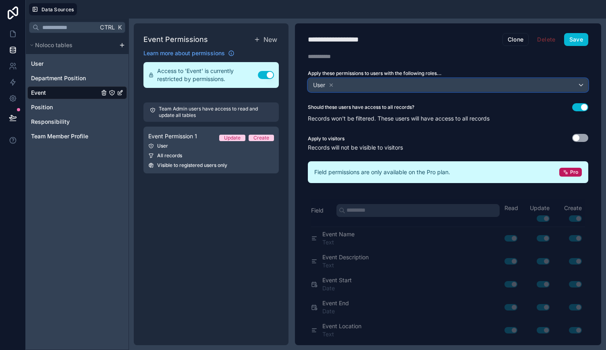
click at [566, 80] on div "User" at bounding box center [448, 85] width 280 height 13
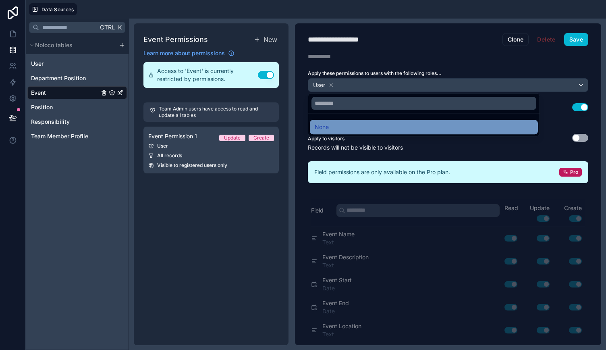
click at [462, 125] on div "None" at bounding box center [424, 127] width 218 height 10
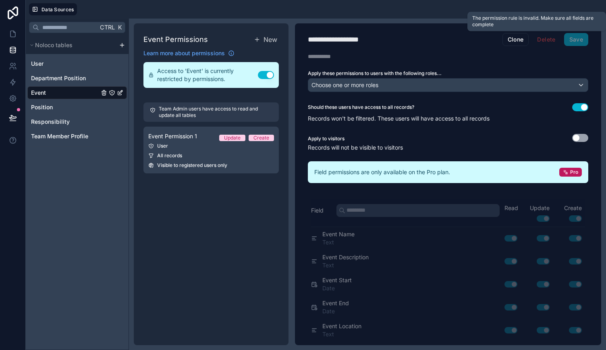
click at [574, 38] on span "Save" at bounding box center [576, 39] width 24 height 13
click at [516, 39] on button "Clone" at bounding box center [516, 39] width 27 height 13
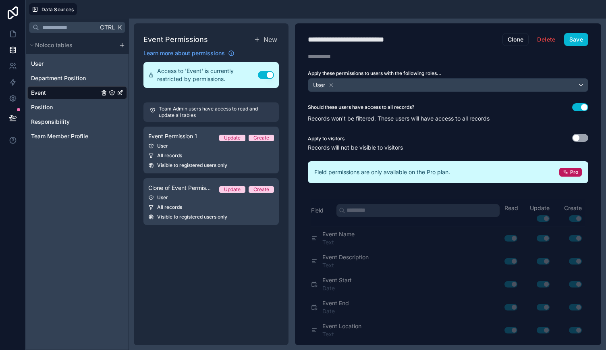
click at [112, 93] on icon "Event" at bounding box center [112, 93] width 0 height 1
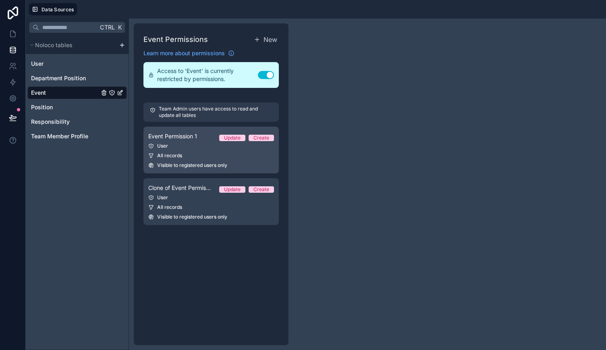
click at [203, 145] on div "User" at bounding box center [211, 146] width 126 height 6
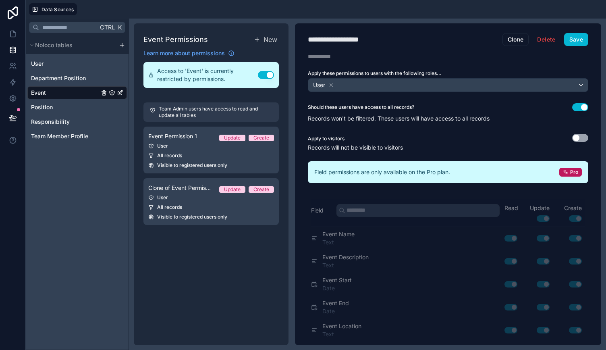
click at [582, 134] on div "Use setting" at bounding box center [580, 139] width 16 height 10
click at [580, 134] on button "Use setting" at bounding box center [580, 138] width 16 height 8
click at [571, 38] on button "Save" at bounding box center [576, 39] width 24 height 13
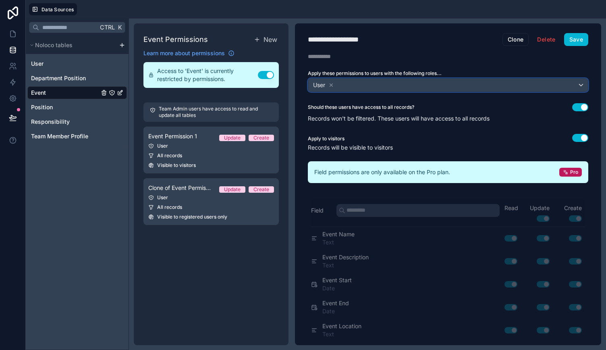
click at [514, 85] on div "User" at bounding box center [448, 85] width 280 height 13
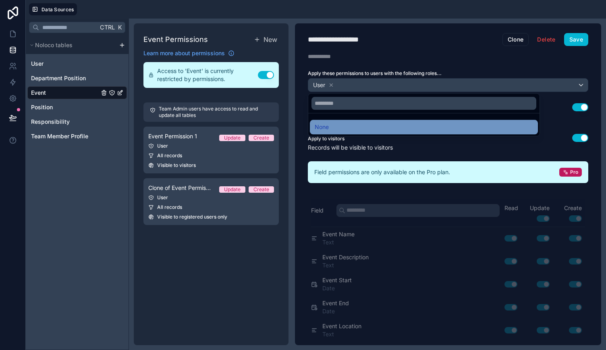
click at [345, 126] on div "None" at bounding box center [424, 127] width 218 height 10
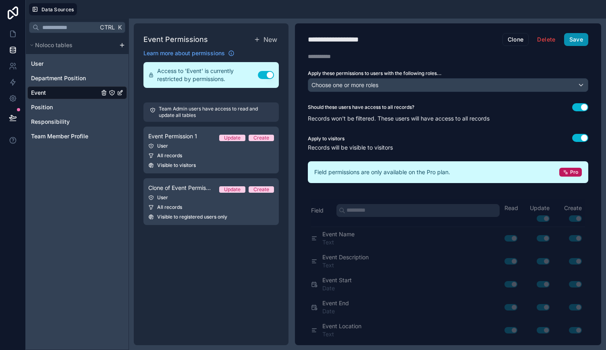
click at [572, 41] on button "Save" at bounding box center [576, 39] width 24 height 13
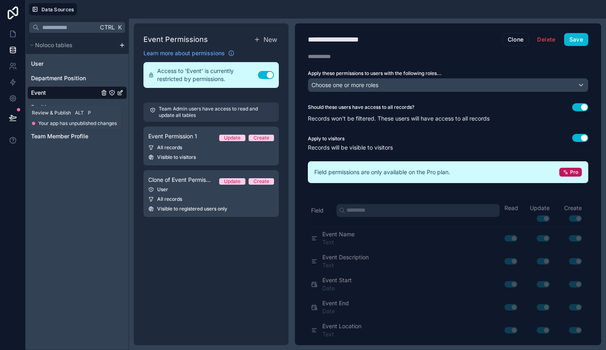
click at [14, 119] on icon at bounding box center [13, 118] width 8 height 8
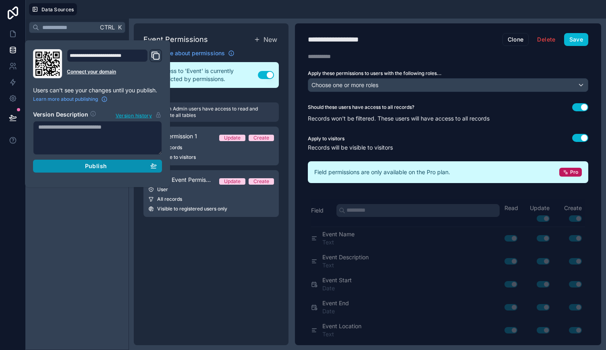
click at [97, 165] on span "Publish" at bounding box center [96, 165] width 22 height 7
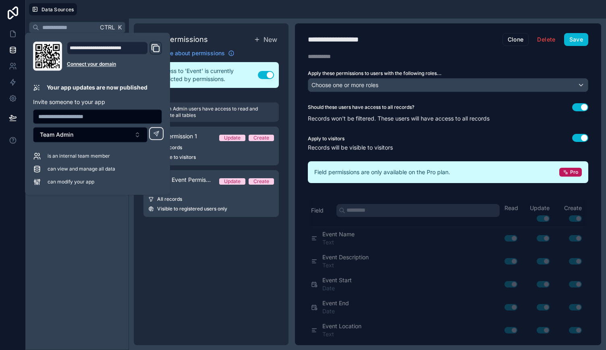
click at [156, 48] on icon "Domain and Custom Link" at bounding box center [156, 48] width 10 height 10
click at [136, 133] on button "Team Admin" at bounding box center [90, 134] width 114 height 15
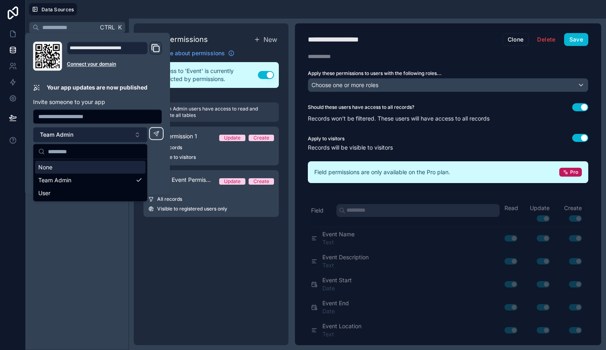
click at [136, 133] on button "Team Admin" at bounding box center [90, 134] width 114 height 15
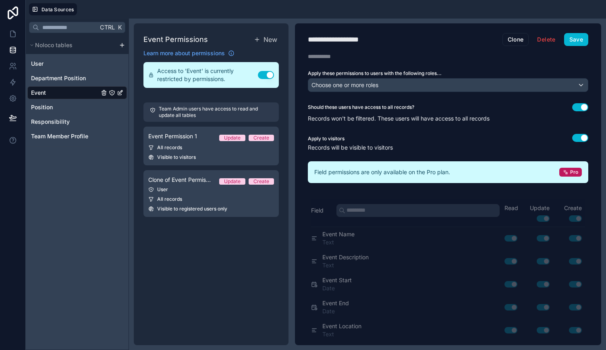
click at [108, 239] on div "Ctrl K Noloco tables User Department Position Event Position Responsibility Tea…" at bounding box center [77, 184] width 103 height 331
click at [263, 77] on button "Use setting" at bounding box center [266, 75] width 16 height 8
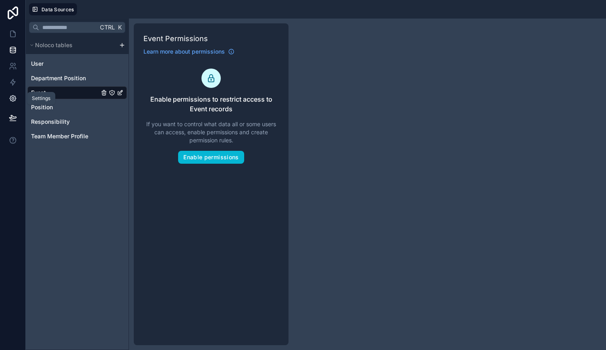
click at [14, 98] on icon at bounding box center [13, 99] width 2 height 2
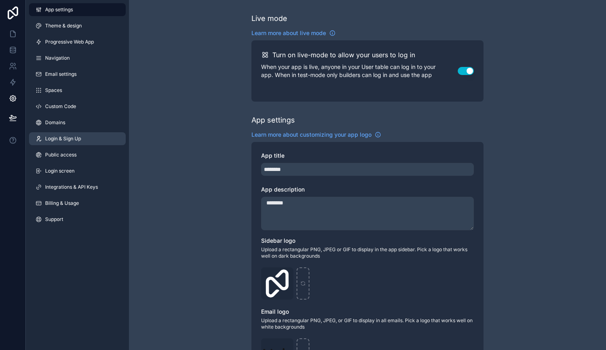
click at [91, 137] on link "Login & Sign Up" at bounding box center [77, 138] width 97 height 13
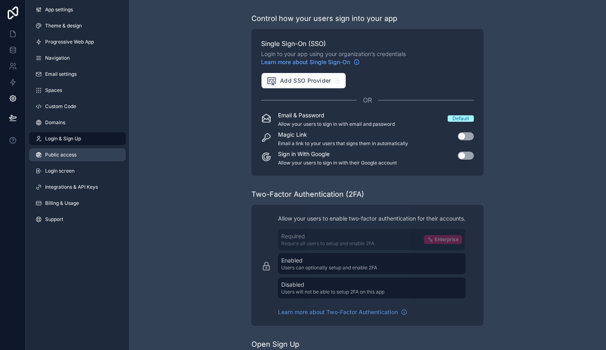
click at [91, 155] on link "Public access" at bounding box center [77, 154] width 97 height 13
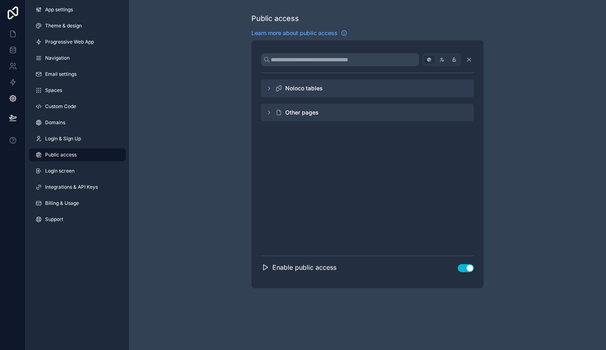
click at [433, 60] on icon "scrollable content" at bounding box center [429, 60] width 8 height 8
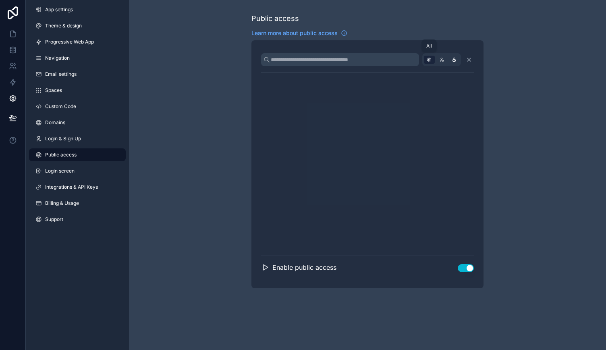
click at [433, 60] on icon "scrollable content" at bounding box center [429, 60] width 8 height 8
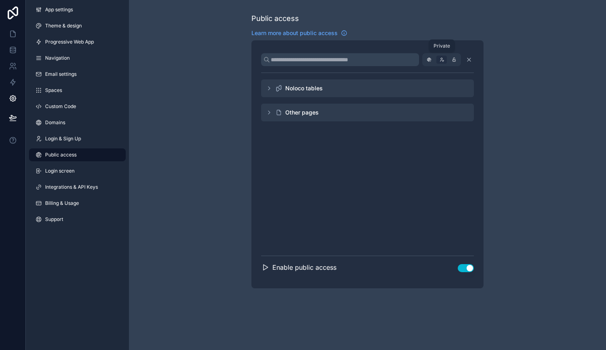
click at [445, 62] on icon "scrollable content" at bounding box center [442, 60] width 8 height 8
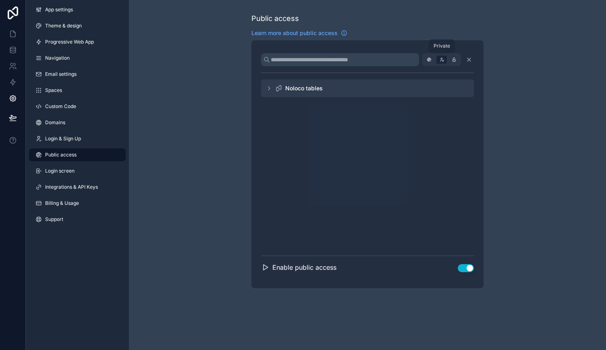
click at [445, 62] on icon "scrollable content" at bounding box center [442, 60] width 8 height 8
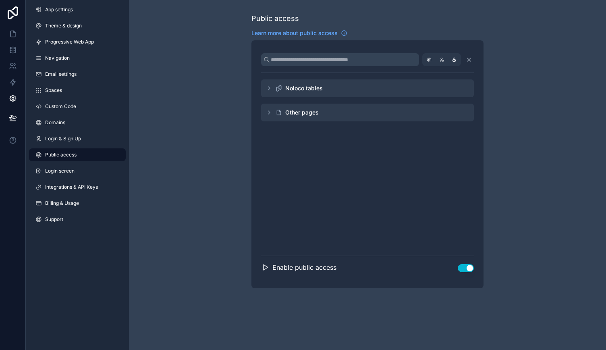
click at [265, 113] on div "Other pages" at bounding box center [367, 113] width 213 height 18
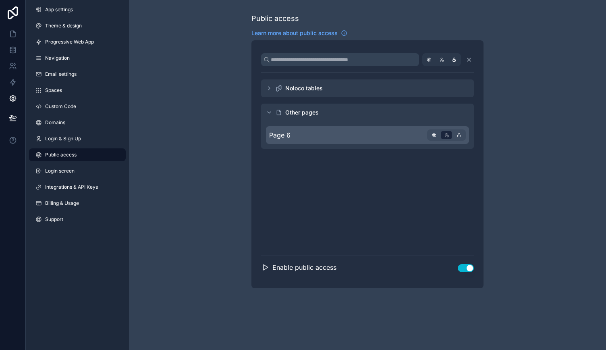
click at [287, 128] on div "Page 6" at bounding box center [367, 135] width 203 height 18
click at [433, 135] on icon "scrollable content" at bounding box center [434, 135] width 3 height 0
click at [268, 88] on icon "scrollable content" at bounding box center [269, 88] width 6 height 6
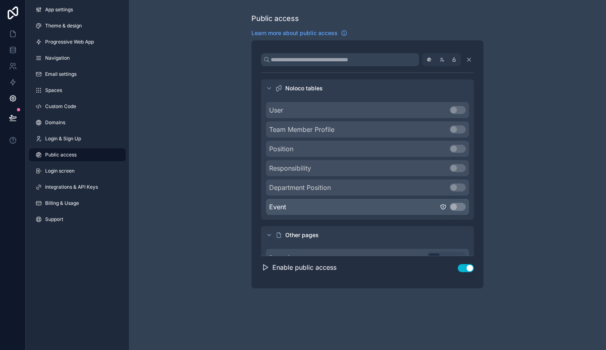
scroll to position [15, 0]
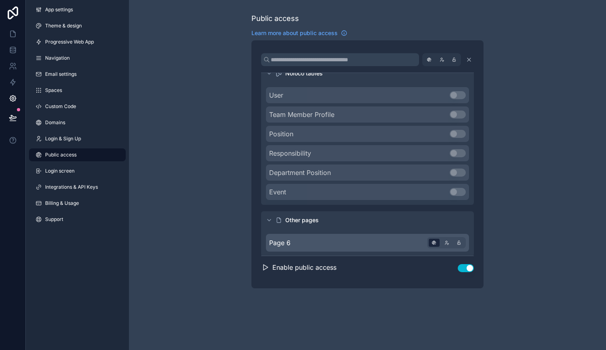
click at [399, 242] on div "Page 6" at bounding box center [367, 243] width 203 height 18
click at [11, 36] on icon at bounding box center [13, 34] width 8 height 8
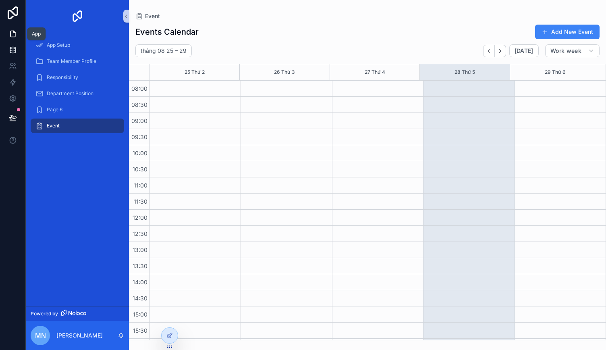
scroll to position [127, 0]
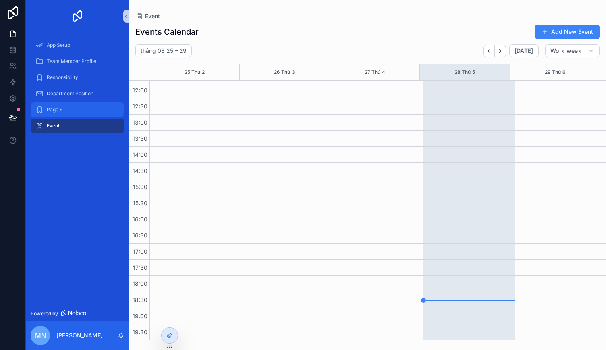
click at [84, 110] on div "Page 6" at bounding box center [77, 109] width 84 height 13
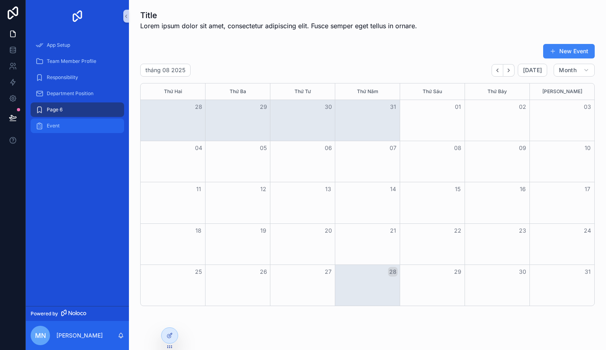
click at [86, 121] on div "Event" at bounding box center [77, 125] width 84 height 13
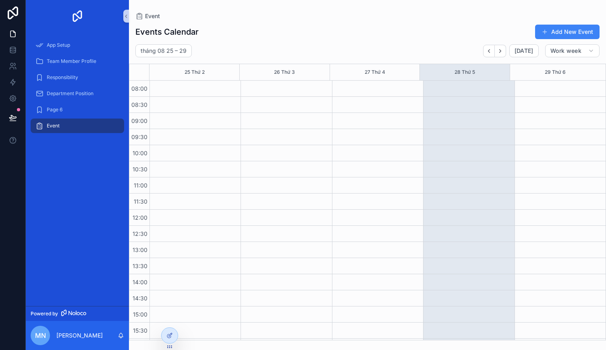
scroll to position [127, 0]
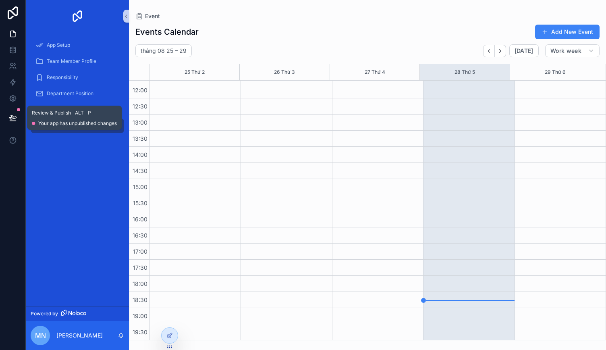
click at [14, 117] on icon at bounding box center [12, 117] width 7 height 4
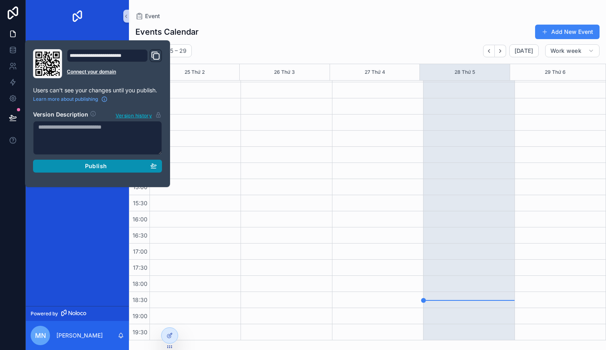
click at [64, 166] on div "Publish" at bounding box center [97, 165] width 119 height 7
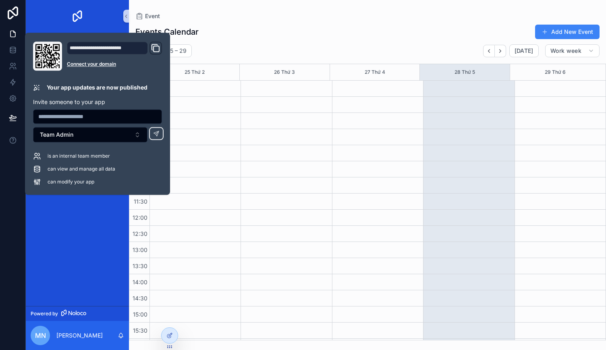
scroll to position [127, 0]
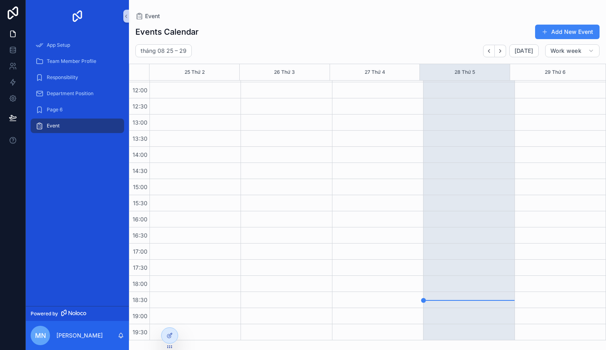
click at [87, 243] on div "App Setup Team Member Profile Responsibility Department Position Page 6 Event" at bounding box center [77, 169] width 103 height 274
click at [199, 140] on div "scrollable content" at bounding box center [195, 146] width 91 height 387
click at [65, 115] on div "Page 6" at bounding box center [77, 109] width 84 height 13
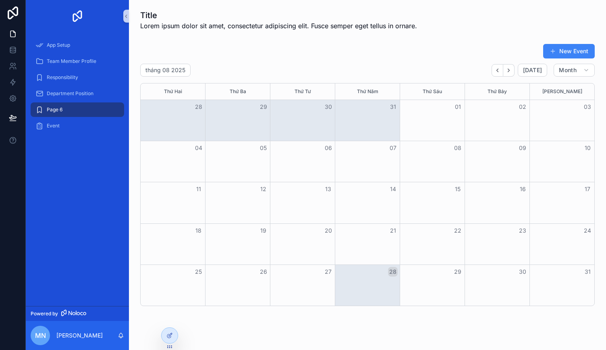
click at [113, 111] on div "Page 6" at bounding box center [77, 109] width 84 height 13
click at [169, 337] on icon at bounding box center [169, 335] width 6 height 6
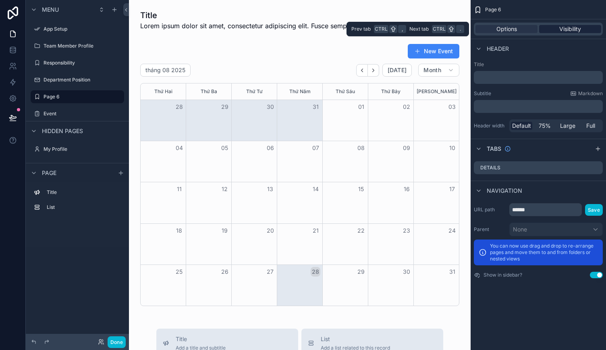
click at [573, 29] on span "Visibility" at bounding box center [570, 29] width 22 height 8
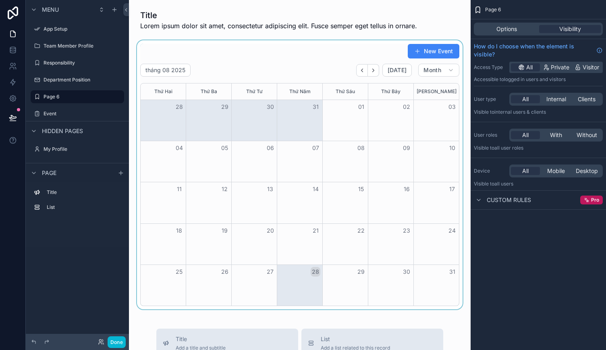
click at [243, 71] on div "scrollable content" at bounding box center [299, 174] width 329 height 269
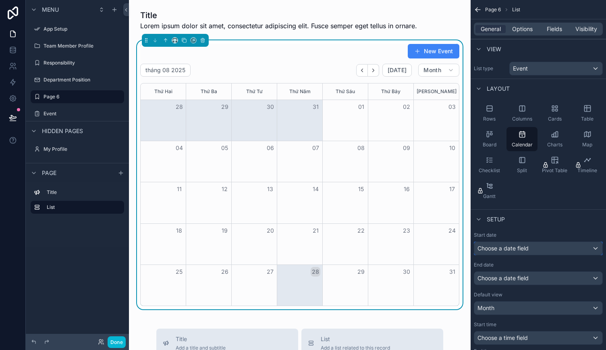
click at [530, 244] on div "Choose a date field" at bounding box center [538, 248] width 128 height 13
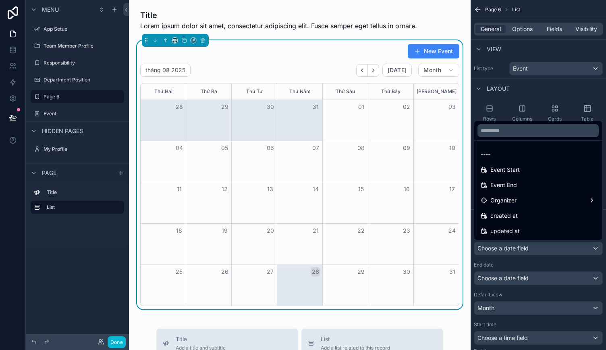
drag, startPoint x: 526, startPoint y: 173, endPoint x: 529, endPoint y: 208, distance: 35.6
click at [526, 172] on div "Event Start" at bounding box center [538, 170] width 115 height 10
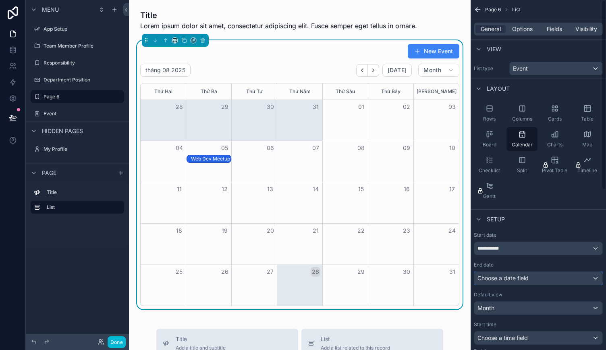
click at [535, 277] on div "Choose a date field" at bounding box center [538, 278] width 128 height 13
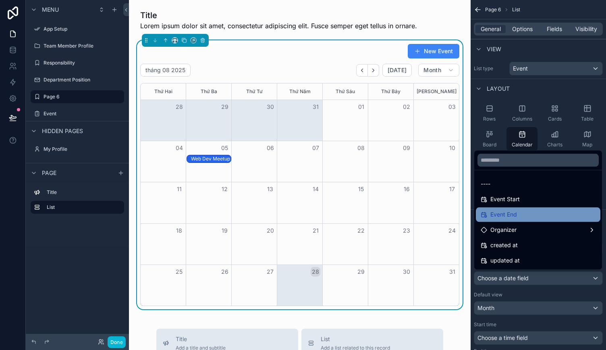
click at [526, 212] on div "Event End" at bounding box center [538, 215] width 115 height 10
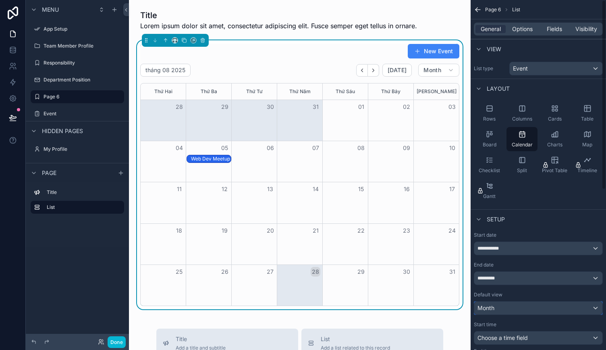
click at [525, 305] on div "Month" at bounding box center [538, 308] width 128 height 13
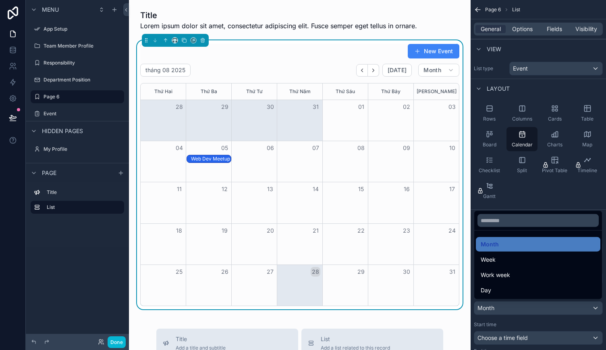
click at [526, 274] on div "Work week" at bounding box center [538, 275] width 115 height 10
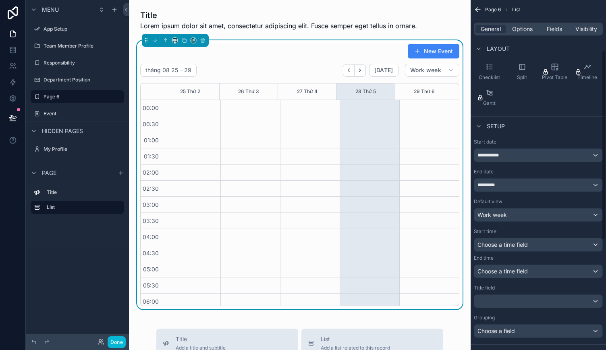
scroll to position [94, 0]
click at [539, 244] on div "Choose a time field" at bounding box center [538, 244] width 128 height 13
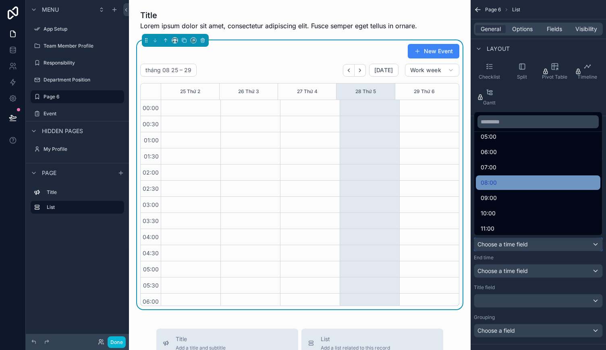
scroll to position [101, 0]
click at [532, 185] on div "08:00" at bounding box center [538, 182] width 115 height 10
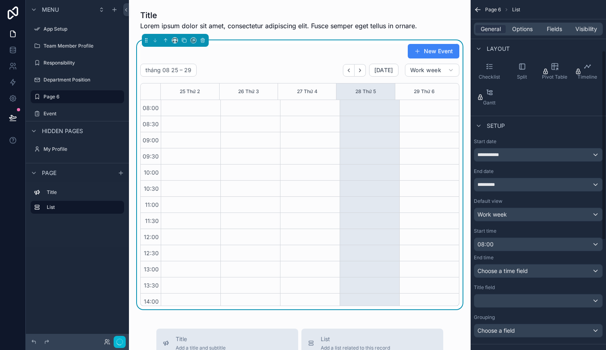
scroll to position [258, 0]
click at [537, 267] on div "Choose a time field" at bounding box center [538, 270] width 128 height 13
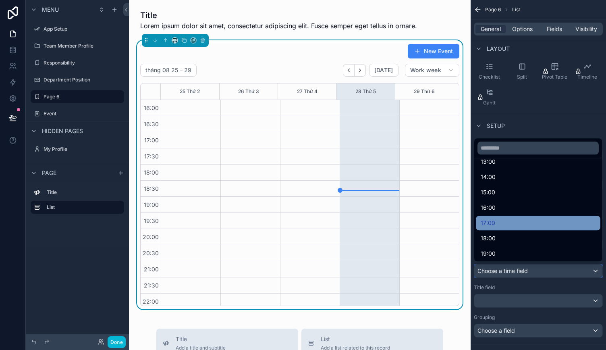
scroll to position [247, 0]
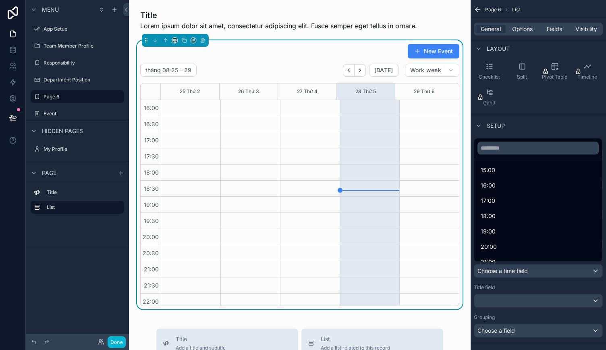
drag, startPoint x: 538, startPoint y: 243, endPoint x: 536, endPoint y: 262, distance: 19.8
click at [538, 242] on div "20:00" at bounding box center [538, 247] width 115 height 10
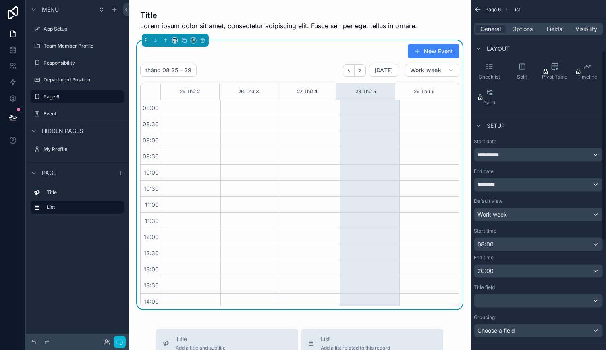
scroll to position [181, 0]
click at [537, 298] on div "scrollable content" at bounding box center [538, 300] width 128 height 13
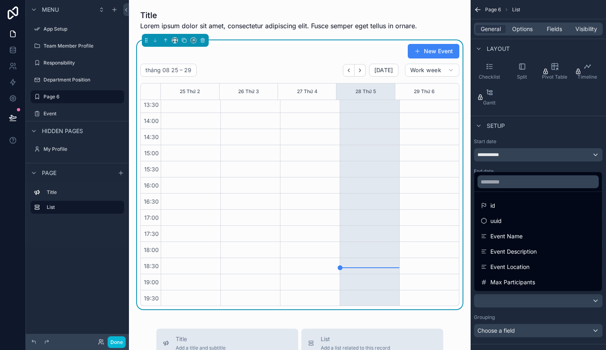
click at [535, 238] on div "Event Name" at bounding box center [538, 236] width 115 height 10
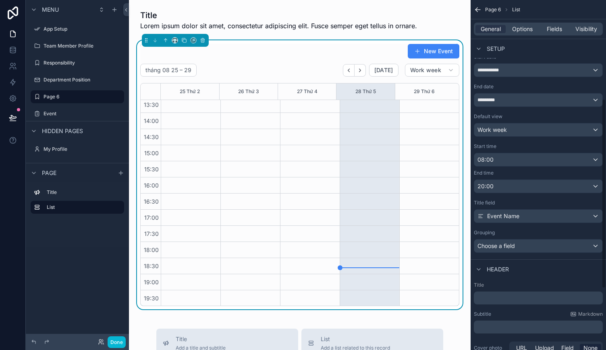
scroll to position [182, 0]
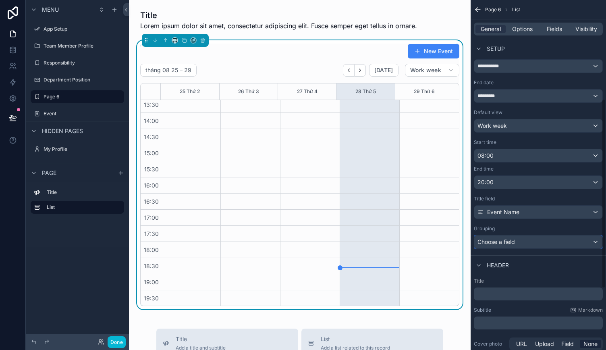
click at [543, 240] on div "Choose a field" at bounding box center [538, 241] width 128 height 13
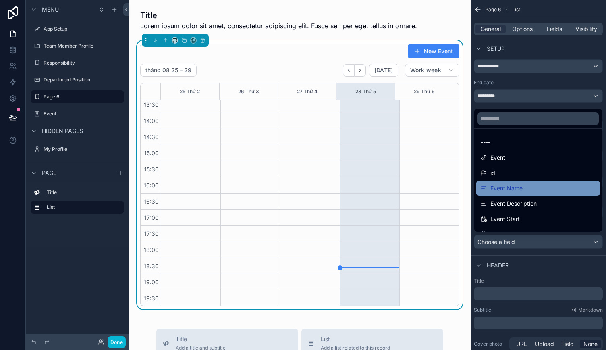
click at [540, 190] on div "Event Name" at bounding box center [538, 188] width 115 height 10
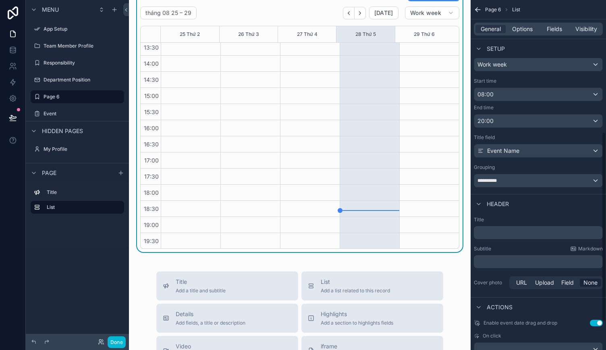
scroll to position [296, 0]
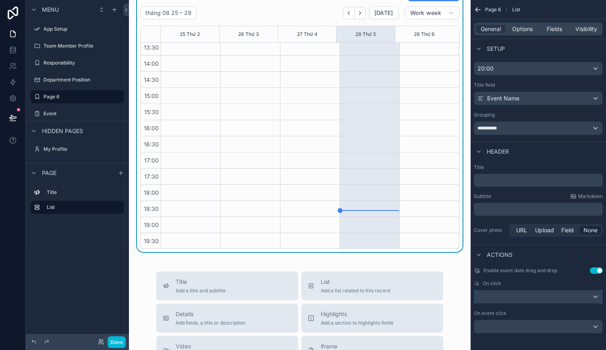
click at [557, 294] on div "scrollable content" at bounding box center [538, 296] width 128 height 13
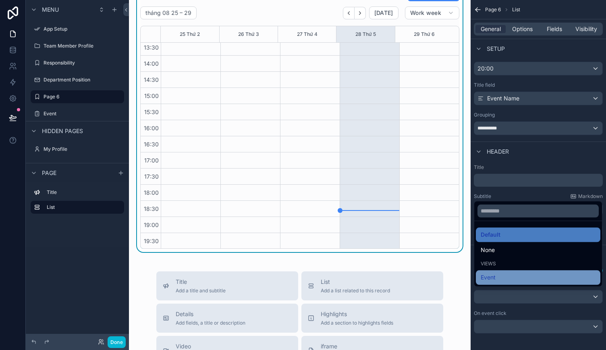
click at [550, 276] on div "Event" at bounding box center [538, 277] width 115 height 10
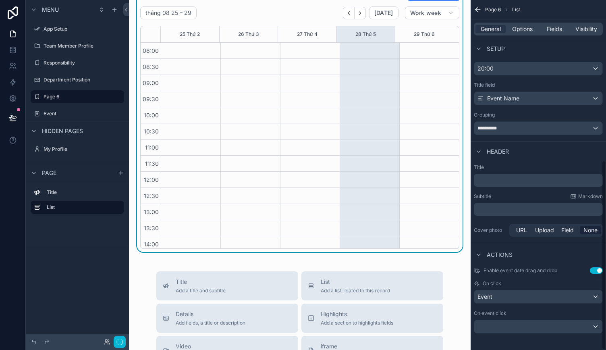
scroll to position [181, 0]
click at [543, 328] on div "scrollable content" at bounding box center [538, 326] width 128 height 13
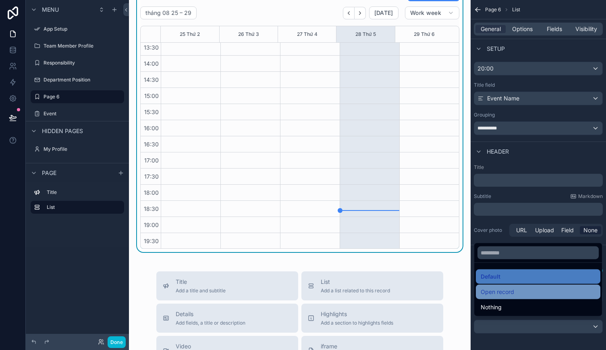
click at [543, 295] on div "Open record" at bounding box center [538, 292] width 115 height 10
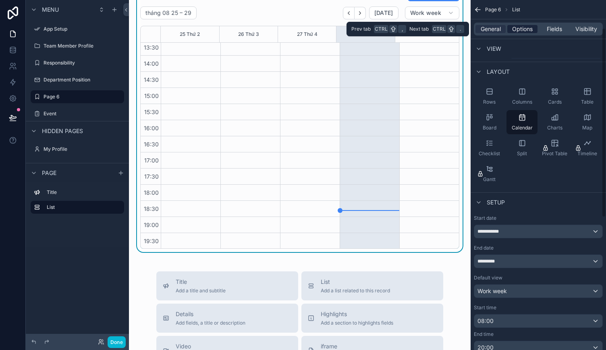
scroll to position [0, 0]
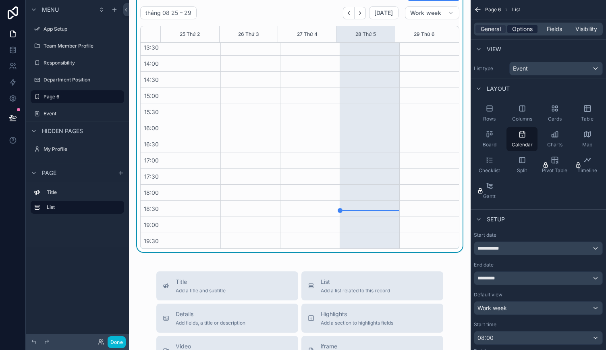
click at [530, 27] on span "Options" at bounding box center [522, 29] width 21 height 8
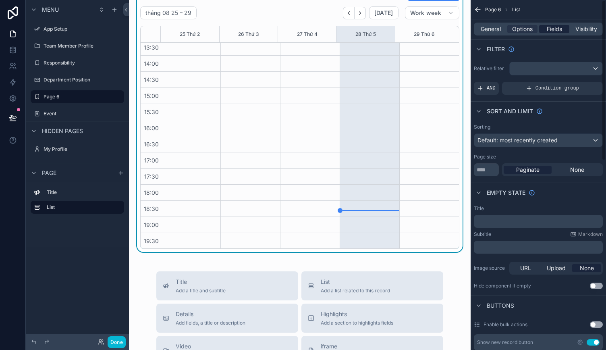
click at [558, 32] on span "Fields" at bounding box center [554, 29] width 15 height 8
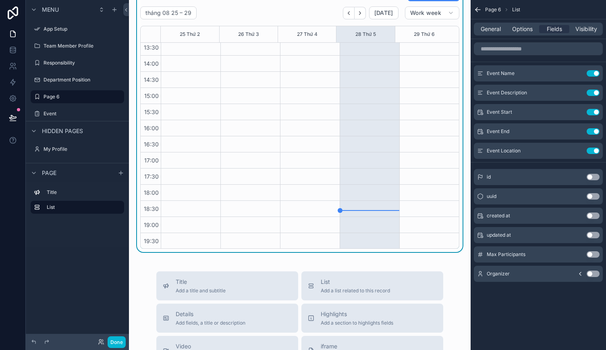
click at [594, 272] on button "Use setting" at bounding box center [593, 273] width 13 height 6
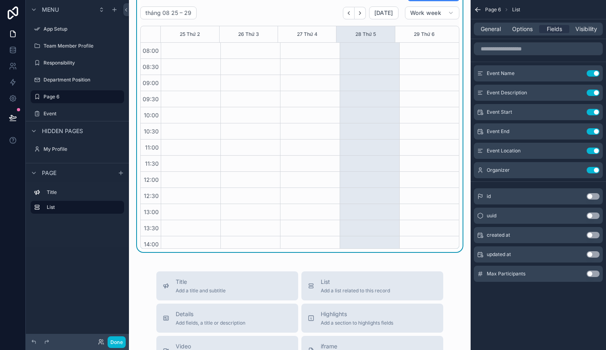
scroll to position [181, 0]
click at [586, 24] on div "General Options Fields Visibility" at bounding box center [538, 29] width 129 height 13
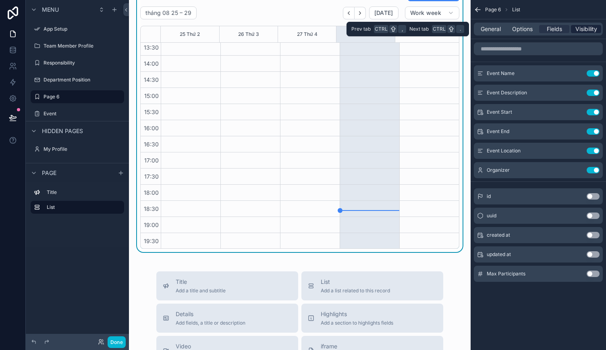
click at [587, 29] on span "Visibility" at bounding box center [587, 29] width 22 height 8
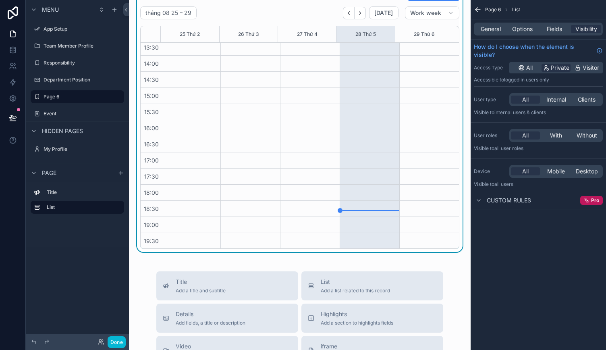
click at [516, 200] on span "Custom rules" at bounding box center [509, 200] width 44 height 8
click at [15, 117] on icon at bounding box center [13, 118] width 8 height 8
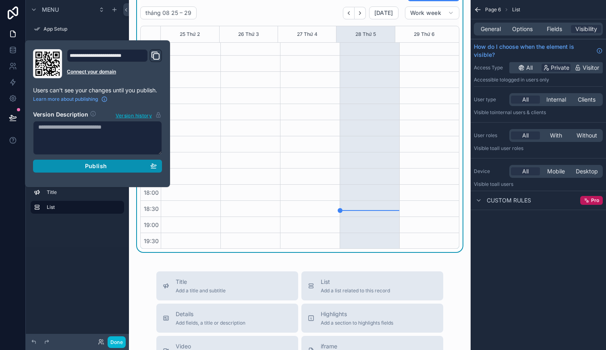
click at [95, 167] on span "Publish" at bounding box center [96, 165] width 22 height 7
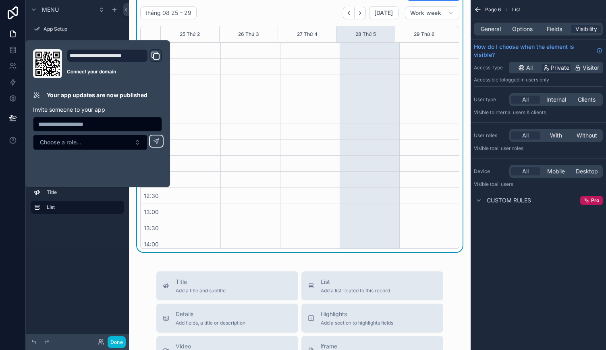
scroll to position [181, 0]
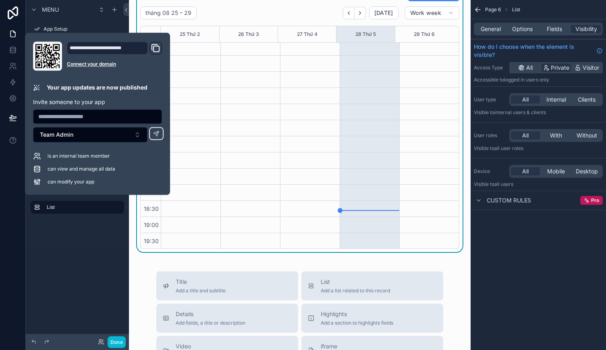
click at [89, 167] on span "can view and manage all data" at bounding box center [82, 169] width 68 height 6
click at [94, 155] on span "is an internal team member" at bounding box center [79, 156] width 62 height 6
click at [96, 160] on div "is an internal team member" at bounding box center [97, 156] width 129 height 8
click at [92, 181] on span "can modify your app" at bounding box center [71, 182] width 47 height 6
click at [92, 161] on div "is an internal team member can view and manage all data can modify your app" at bounding box center [97, 169] width 129 height 34
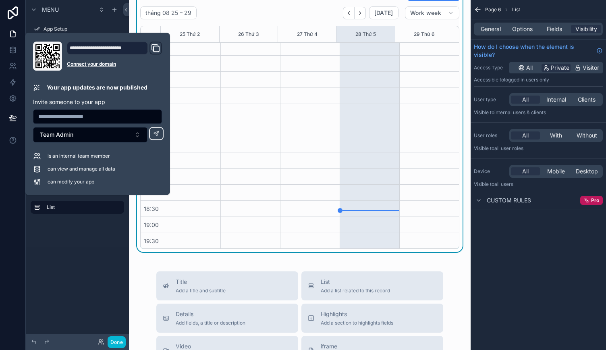
click at [93, 144] on div "**********" at bounding box center [97, 114] width 135 height 144
click at [93, 134] on button "Team Admin" at bounding box center [90, 134] width 114 height 15
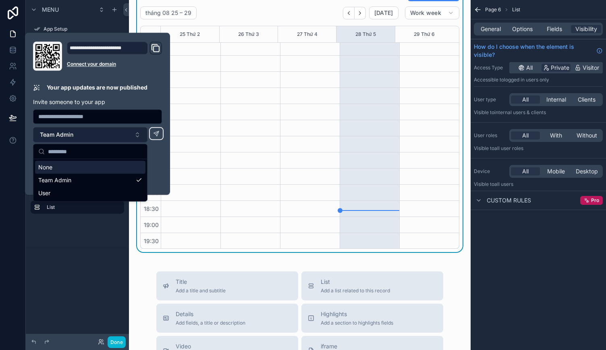
click at [93, 134] on button "Team Admin" at bounding box center [90, 134] width 114 height 15
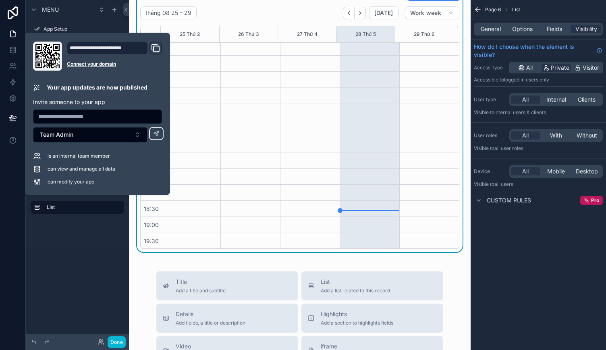
click at [79, 215] on div "Title List" at bounding box center [77, 202] width 103 height 40
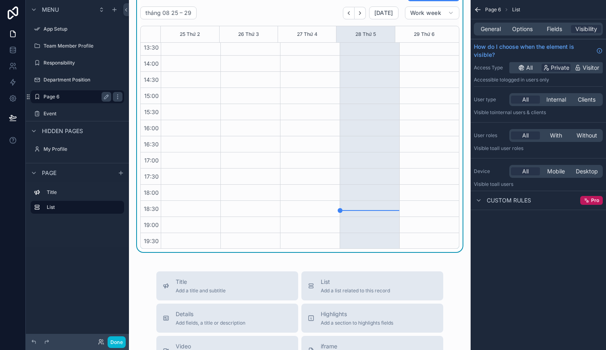
click at [86, 99] on label "Page 6" at bounding box center [76, 97] width 64 height 6
click at [110, 98] on button "scrollable content" at bounding box center [107, 97] width 10 height 10
drag, startPoint x: 106, startPoint y: 95, endPoint x: 107, endPoint y: 101, distance: 6.2
click at [106, 95] on icon "scrollable content" at bounding box center [106, 97] width 6 height 6
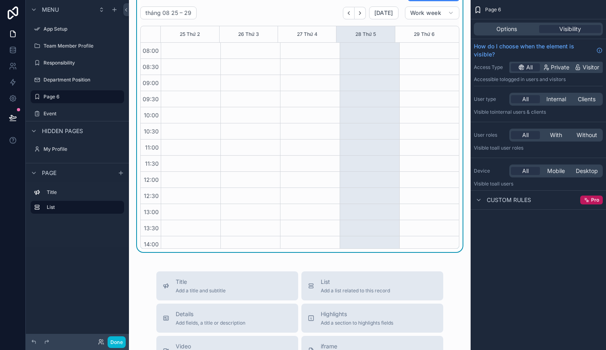
scroll to position [181, 0]
click at [116, 97] on icon "scrollable content" at bounding box center [117, 97] width 6 height 6
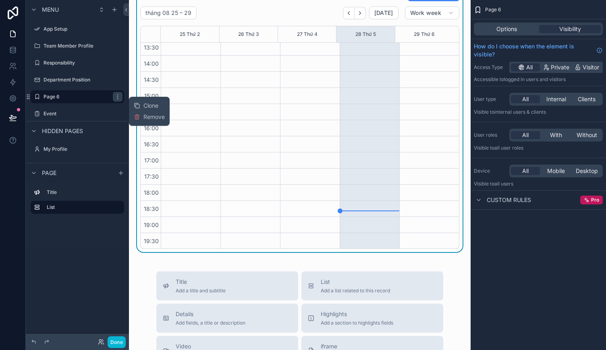
click at [514, 113] on span "Internal users & clients" at bounding box center [521, 112] width 52 height 6
click at [505, 25] on span "Options" at bounding box center [507, 29] width 21 height 8
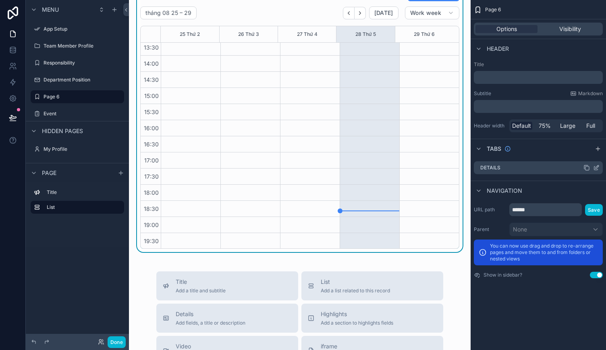
click at [545, 168] on div "Details" at bounding box center [538, 167] width 129 height 13
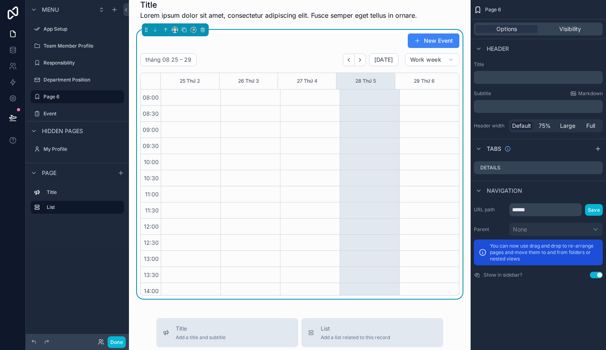
scroll to position [0, 0]
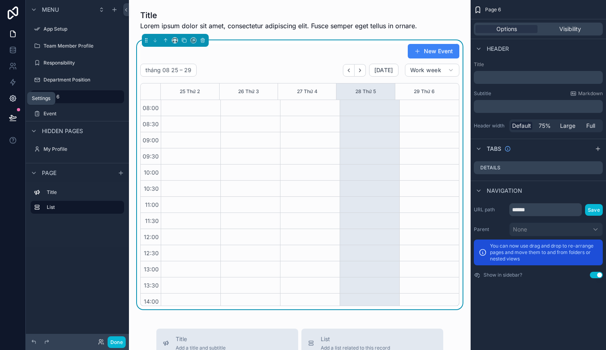
click at [11, 100] on icon at bounding box center [13, 98] width 8 height 8
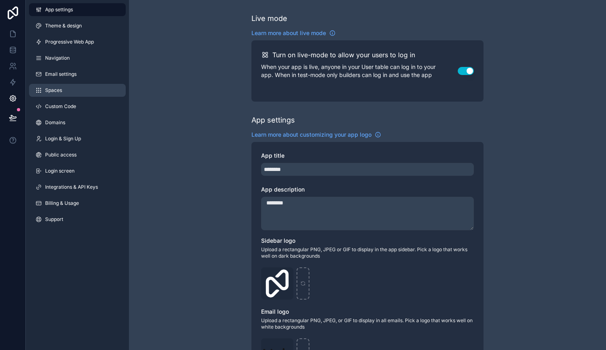
click at [68, 93] on link "Spaces" at bounding box center [77, 90] width 97 height 13
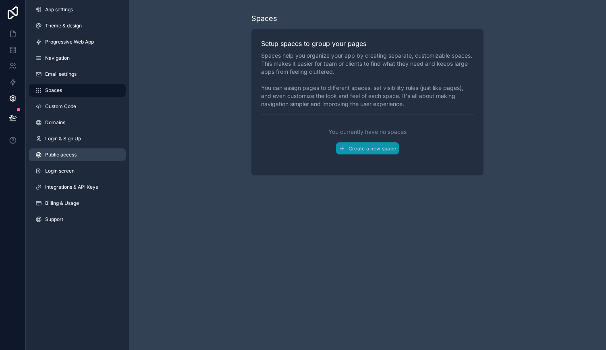
click at [74, 157] on span "Public access" at bounding box center [60, 155] width 31 height 6
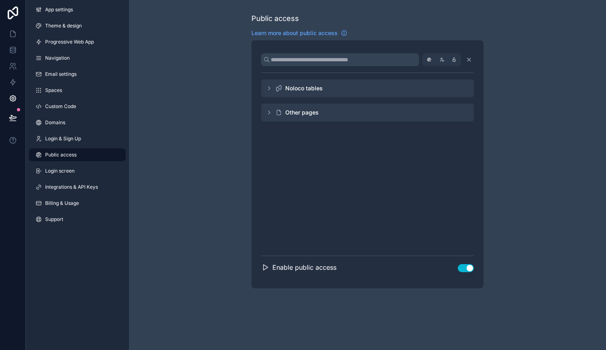
click at [314, 109] on div "Other pages" at bounding box center [301, 112] width 33 height 8
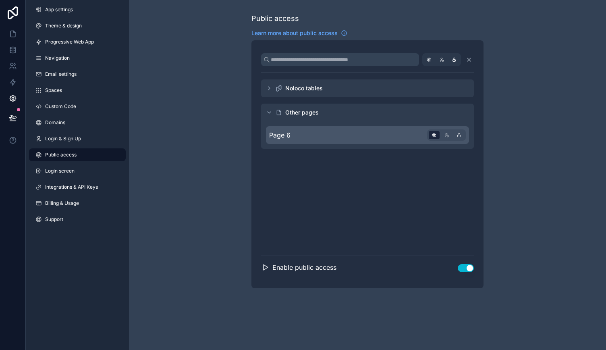
click at [433, 132] on icon "scrollable content" at bounding box center [434, 135] width 8 height 8
click at [400, 136] on div "Page 6" at bounding box center [367, 135] width 203 height 18
click at [405, 134] on div "Page 6" at bounding box center [367, 135] width 203 height 18
click at [263, 266] on icon "scrollable content" at bounding box center [265, 267] width 8 height 8
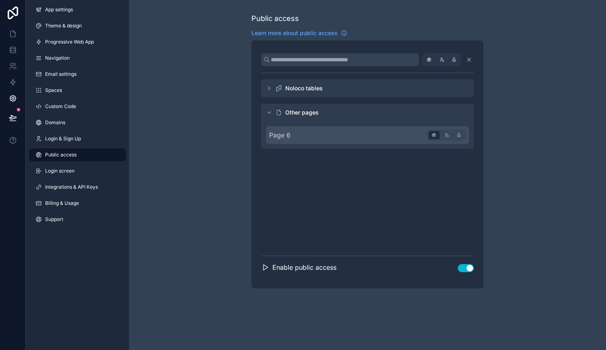
click at [268, 266] on icon "scrollable content" at bounding box center [265, 267] width 8 height 8
click at [266, 266] on icon "scrollable content" at bounding box center [266, 267] width 4 height 5
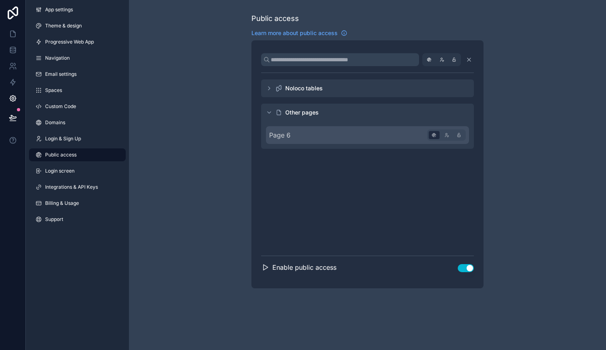
click at [266, 272] on div "Enable public access" at bounding box center [298, 267] width 75 height 10
click at [266, 270] on icon "scrollable content" at bounding box center [265, 267] width 8 height 8
click at [278, 275] on div "Enable public access Use setting" at bounding box center [367, 270] width 213 height 16
click at [74, 12] on link "App settings" at bounding box center [77, 9] width 97 height 13
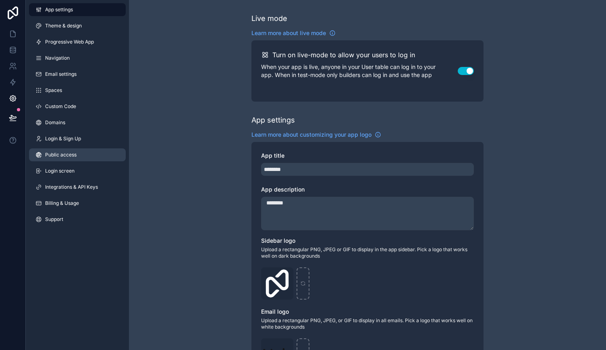
click at [41, 153] on icon at bounding box center [38, 154] width 5 height 5
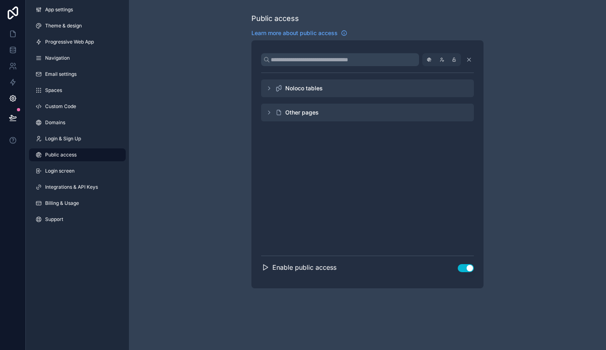
click at [272, 114] on icon "scrollable content" at bounding box center [269, 112] width 6 height 6
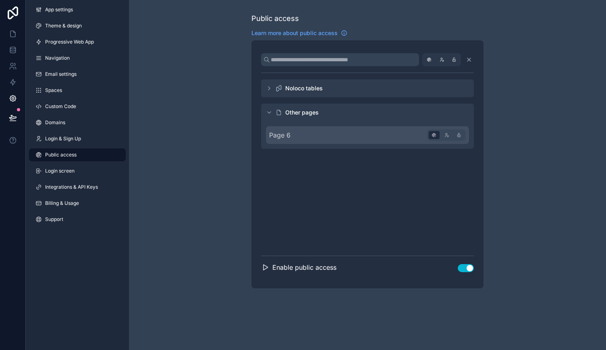
click at [267, 122] on div "Page 6" at bounding box center [367, 134] width 213 height 27
click at [286, 133] on span "Page 6" at bounding box center [279, 135] width 21 height 10
click at [83, 169] on link "Login screen" at bounding box center [77, 170] width 97 height 13
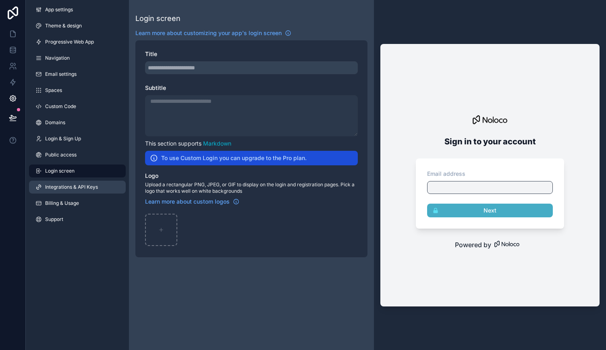
click at [83, 187] on span "Integrations & API Keys" at bounding box center [71, 187] width 53 height 6
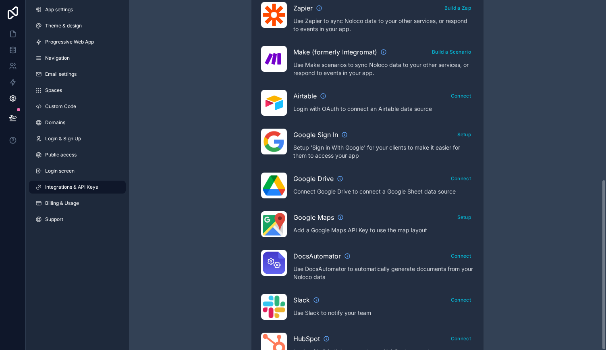
scroll to position [367, 0]
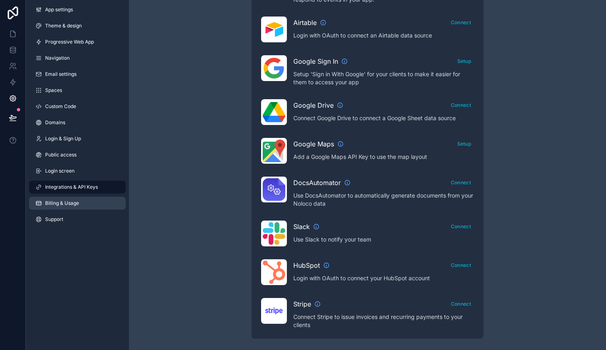
click at [61, 207] on link "Billing & Usage" at bounding box center [77, 203] width 97 height 13
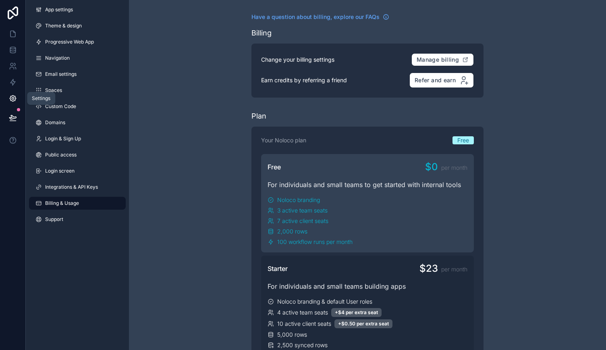
click at [17, 96] on link at bounding box center [12, 98] width 25 height 16
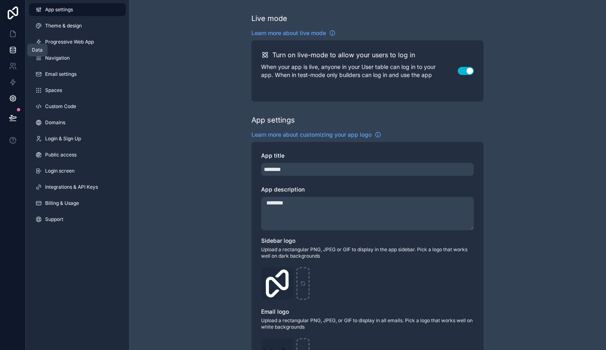
click at [12, 52] on icon at bounding box center [13, 50] width 8 height 8
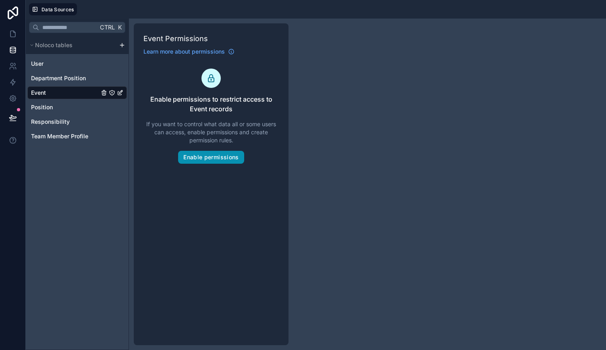
click at [207, 158] on button "Enable permissions" at bounding box center [211, 157] width 66 height 13
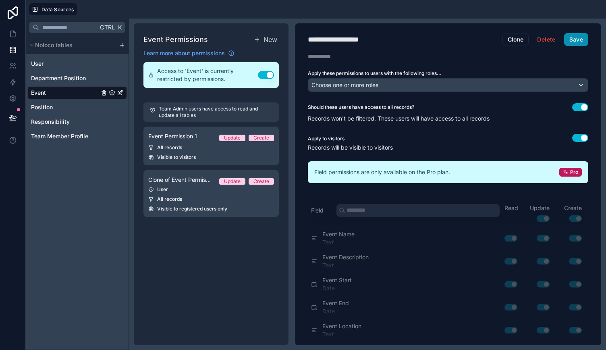
click at [576, 38] on button "Save" at bounding box center [576, 39] width 24 height 13
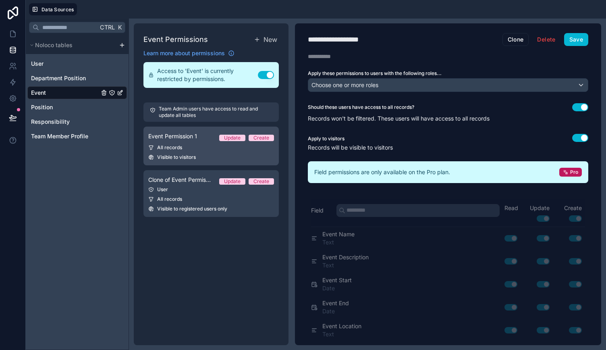
click at [235, 147] on div "All records" at bounding box center [211, 147] width 126 height 6
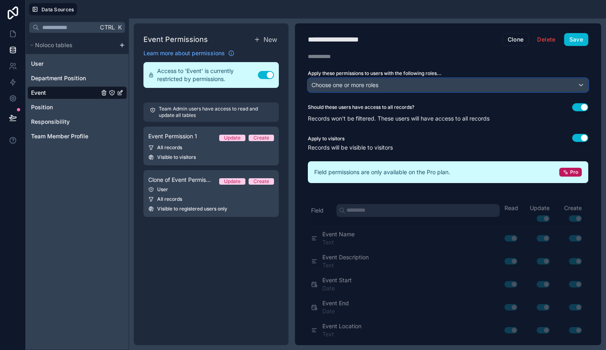
click at [473, 86] on div "Choose one or more roles" at bounding box center [448, 85] width 280 height 13
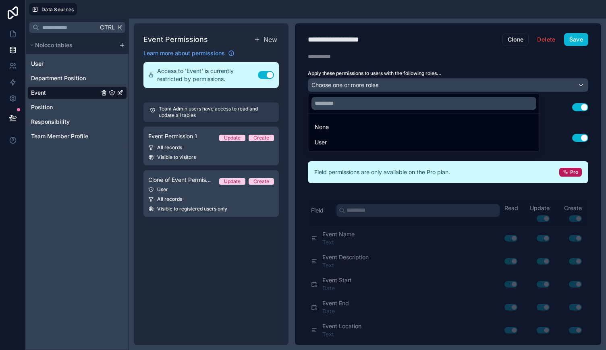
click at [473, 86] on div at bounding box center [303, 175] width 606 height 350
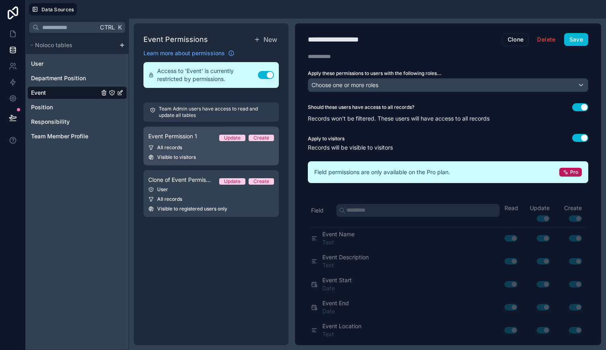
click at [229, 159] on div "Visible to visitors" at bounding box center [211, 157] width 126 height 6
click at [240, 148] on div "All records" at bounding box center [211, 147] width 126 height 6
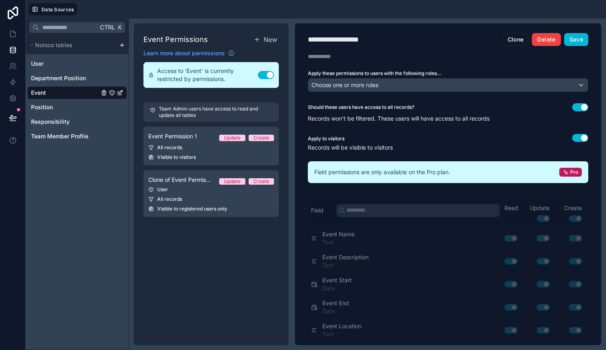
click at [539, 39] on button "Delete" at bounding box center [546, 39] width 29 height 13
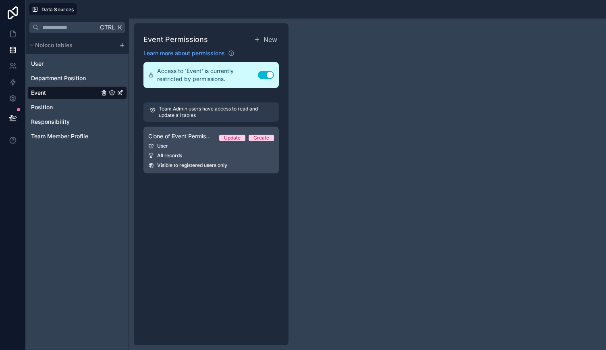
click at [236, 154] on div "All records" at bounding box center [211, 155] width 126 height 6
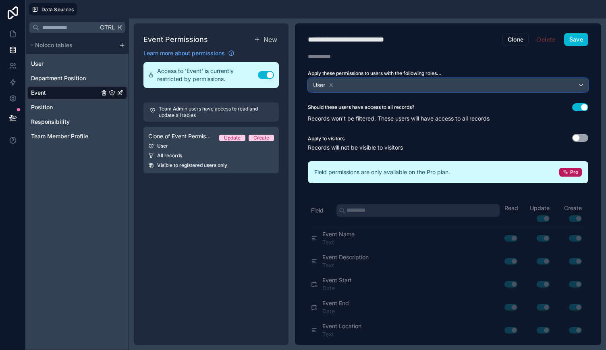
click at [425, 83] on div "User" at bounding box center [448, 85] width 280 height 13
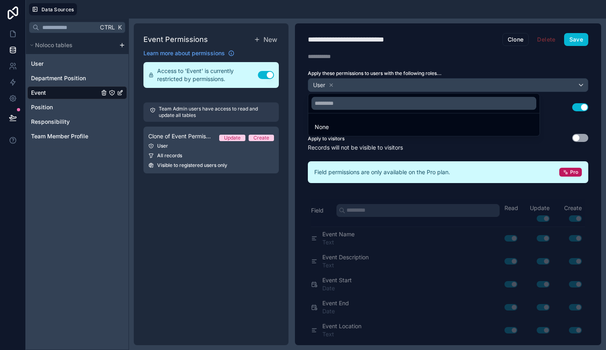
click at [333, 81] on div at bounding box center [303, 175] width 606 height 350
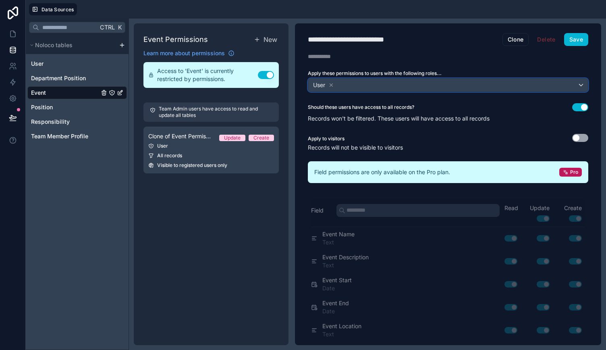
click at [338, 83] on div "User" at bounding box center [448, 85] width 280 height 13
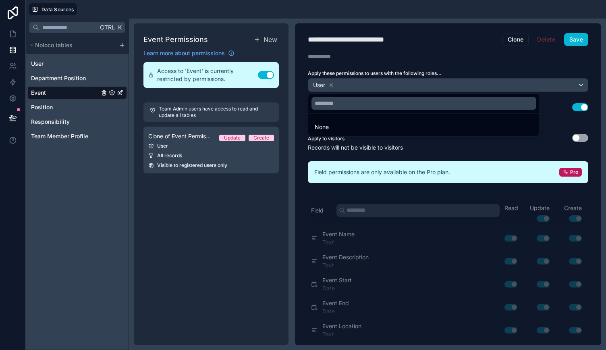
click at [332, 121] on div "None" at bounding box center [424, 127] width 228 height 15
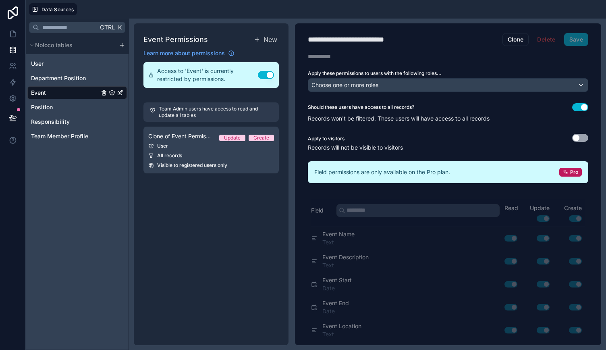
scroll to position [40, 0]
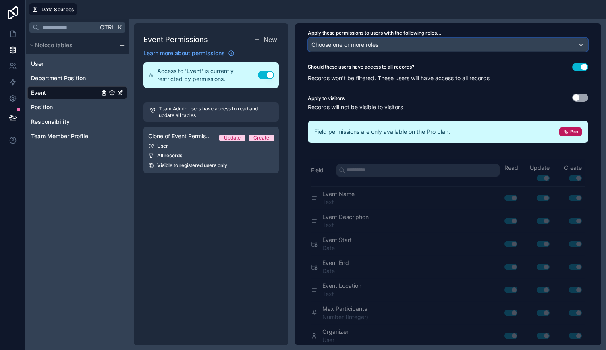
click at [412, 41] on div "Choose one or more roles" at bounding box center [448, 44] width 280 height 13
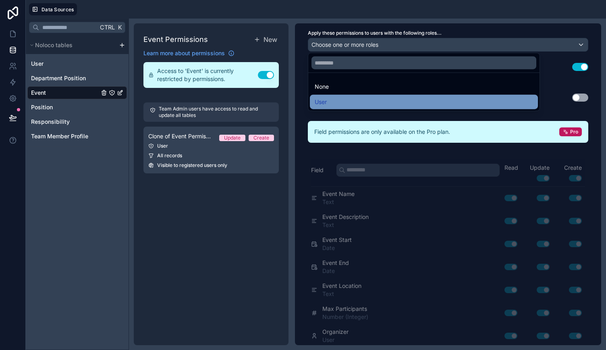
click at [393, 99] on div "User" at bounding box center [424, 102] width 218 height 10
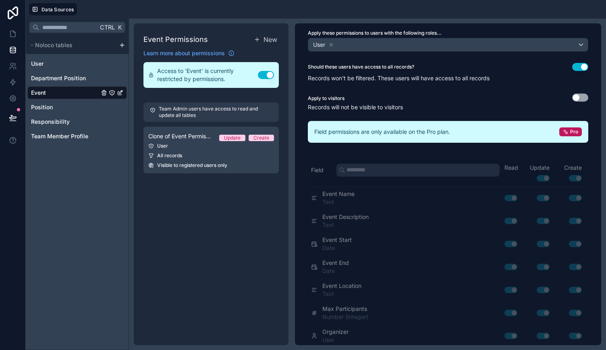
click at [221, 216] on div "Event Permissions New Learn more about permissions Access to 'Event' is current…" at bounding box center [211, 184] width 155 height 322
click at [13, 65] on icon at bounding box center [13, 66] width 8 height 8
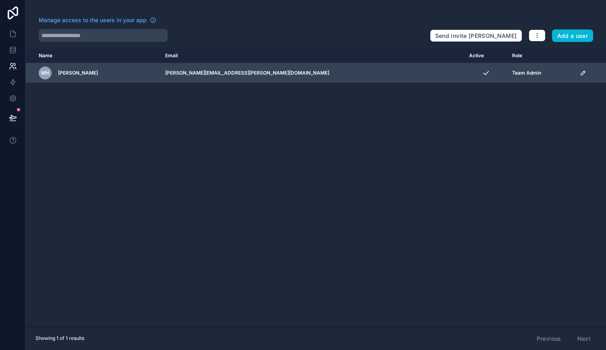
click at [580, 71] on icon "scrollable content" at bounding box center [583, 73] width 6 height 6
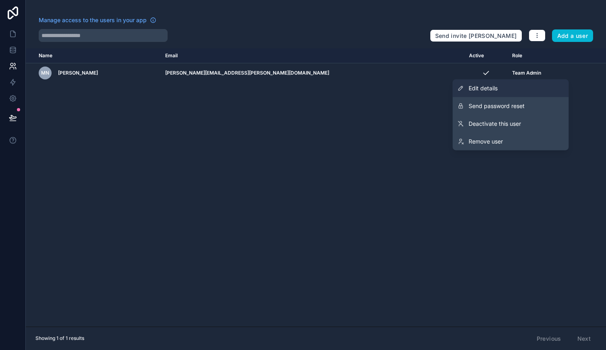
click at [537, 90] on link "Edit details" at bounding box center [511, 88] width 116 height 18
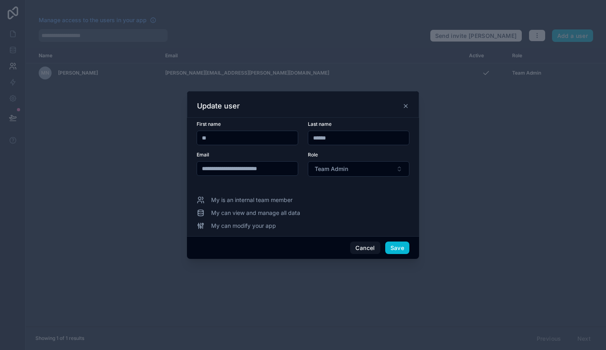
click at [272, 201] on span "My is an internal team member" at bounding box center [251, 200] width 81 height 8
click at [275, 209] on span "My can view and manage all data" at bounding box center [255, 213] width 89 height 8
click at [354, 246] on button "Cancel" at bounding box center [365, 247] width 30 height 13
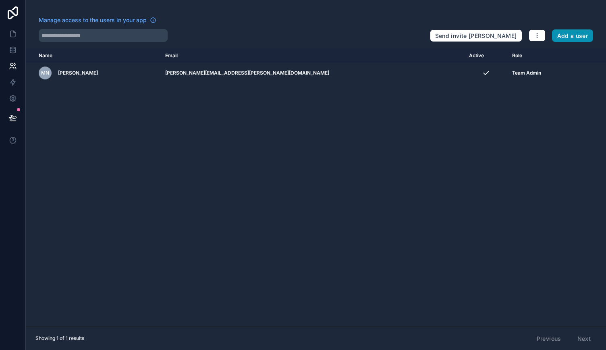
click at [566, 37] on button "Add a user" at bounding box center [573, 35] width 42 height 13
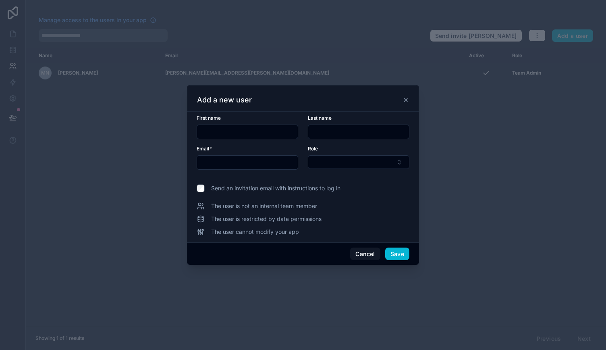
click at [235, 129] on input "text" at bounding box center [247, 131] width 101 height 11
type input "*******"
type input "****"
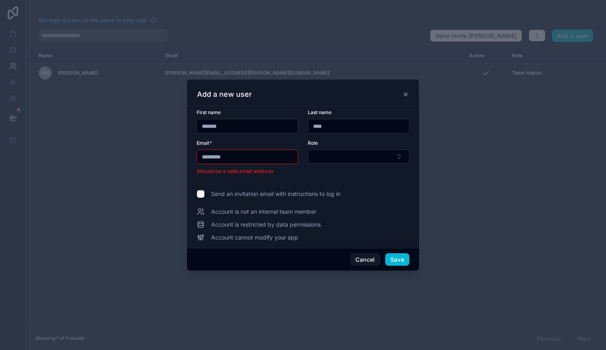
type input "**********"
click at [360, 254] on button "Cancel" at bounding box center [365, 259] width 30 height 13
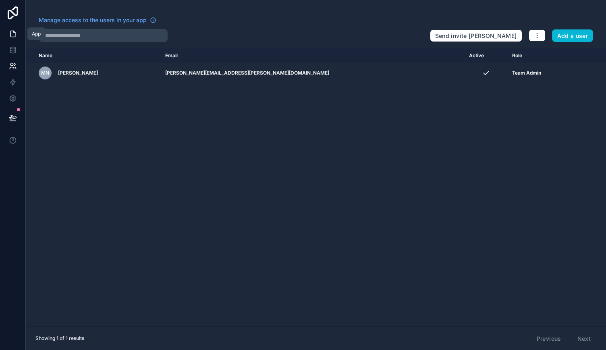
click at [6, 35] on link at bounding box center [12, 34] width 25 height 16
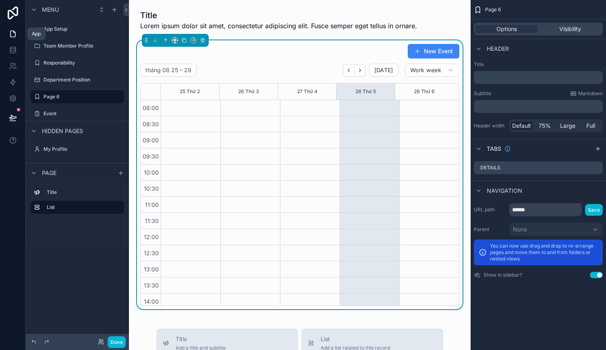
scroll to position [181, 0]
click at [17, 15] on icon at bounding box center [13, 12] width 10 height 13
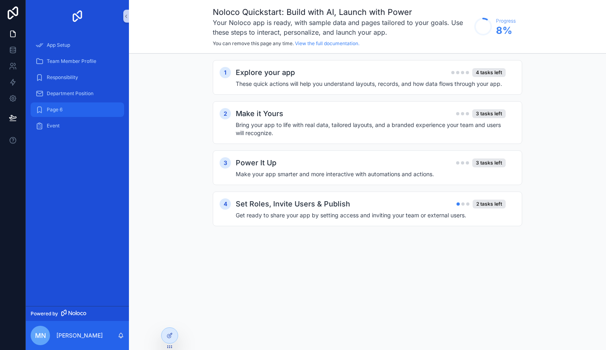
click at [55, 112] on span "Page 6" at bounding box center [55, 109] width 16 height 6
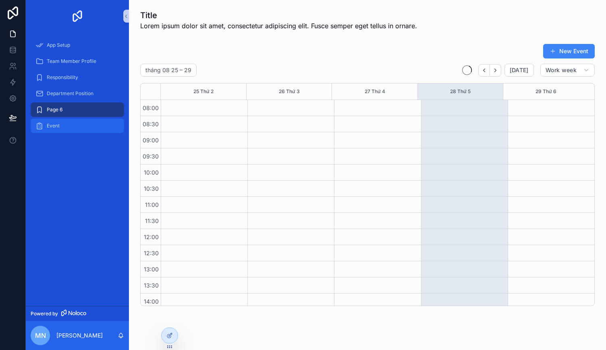
scroll to position [181, 0]
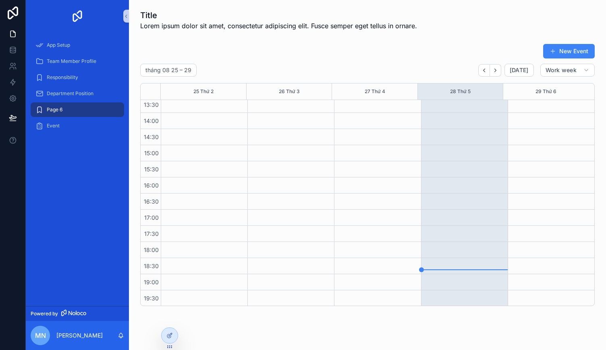
drag, startPoint x: 351, startPoint y: 139, endPoint x: 359, endPoint y: 166, distance: 27.3
click at [359, 166] on div "scrollable content" at bounding box center [377, 112] width 87 height 387
drag, startPoint x: 359, startPoint y: 137, endPoint x: 460, endPoint y: 104, distance: 106.1
click at [363, 208] on div "scrollable content" at bounding box center [377, 112] width 87 height 387
click at [569, 54] on button "New Event" at bounding box center [569, 51] width 52 height 15
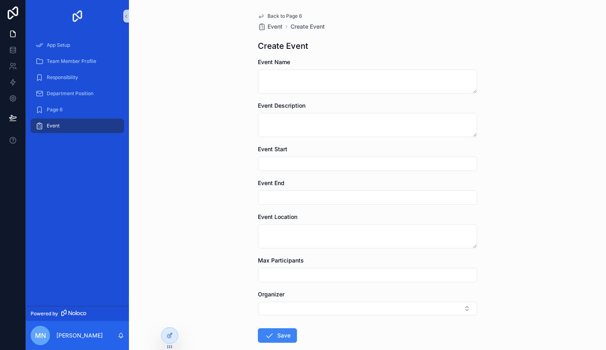
click at [277, 16] on span "Back to Page 6" at bounding box center [285, 16] width 35 height 6
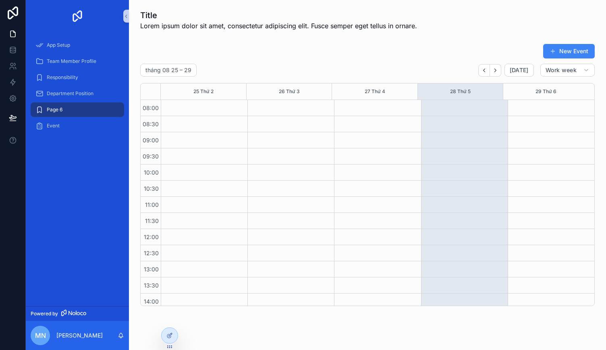
scroll to position [181, 0]
drag, startPoint x: 435, startPoint y: 185, endPoint x: 438, endPoint y: 233, distance: 48.0
click at [438, 233] on div "scrollable content" at bounding box center [464, 112] width 87 height 387
drag, startPoint x: 437, startPoint y: 199, endPoint x: 437, endPoint y: 205, distance: 5.7
click at [437, 203] on div "scrollable content" at bounding box center [464, 112] width 87 height 387
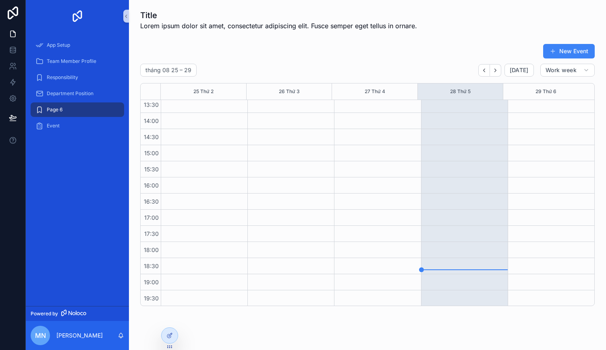
drag, startPoint x: 437, startPoint y: 205, endPoint x: 458, endPoint y: 217, distance: 24.2
click at [460, 217] on div "scrollable content" at bounding box center [464, 112] width 87 height 387
drag, startPoint x: 386, startPoint y: 202, endPoint x: 394, endPoint y: 208, distance: 9.6
click at [394, 208] on div "scrollable content" at bounding box center [377, 112] width 87 height 387
drag, startPoint x: 382, startPoint y: 199, endPoint x: 396, endPoint y: 208, distance: 16.1
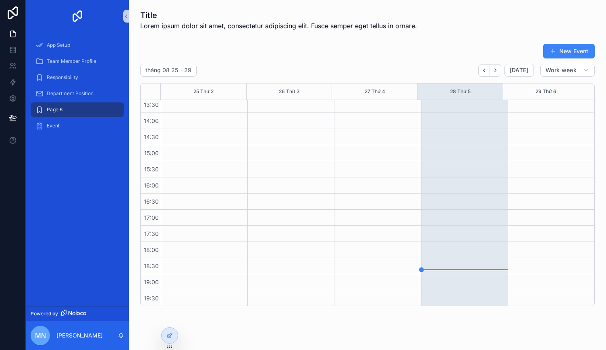
click at [396, 208] on div "scrollable content" at bounding box center [377, 112] width 87 height 387
drag, startPoint x: 378, startPoint y: 195, endPoint x: 408, endPoint y: 216, distance: 36.7
click at [408, 216] on div "scrollable content" at bounding box center [377, 112] width 87 height 387
drag, startPoint x: 376, startPoint y: 189, endPoint x: 378, endPoint y: 267, distance: 77.4
click at [378, 272] on div "scrollable content" at bounding box center [377, 112] width 87 height 387
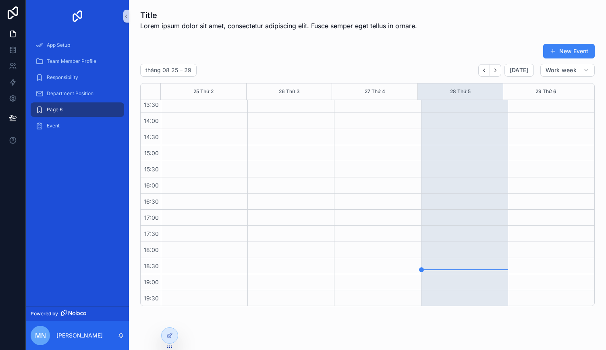
click at [364, 164] on div "scrollable content" at bounding box center [377, 112] width 87 height 387
